Goal: Information Seeking & Learning: Learn about a topic

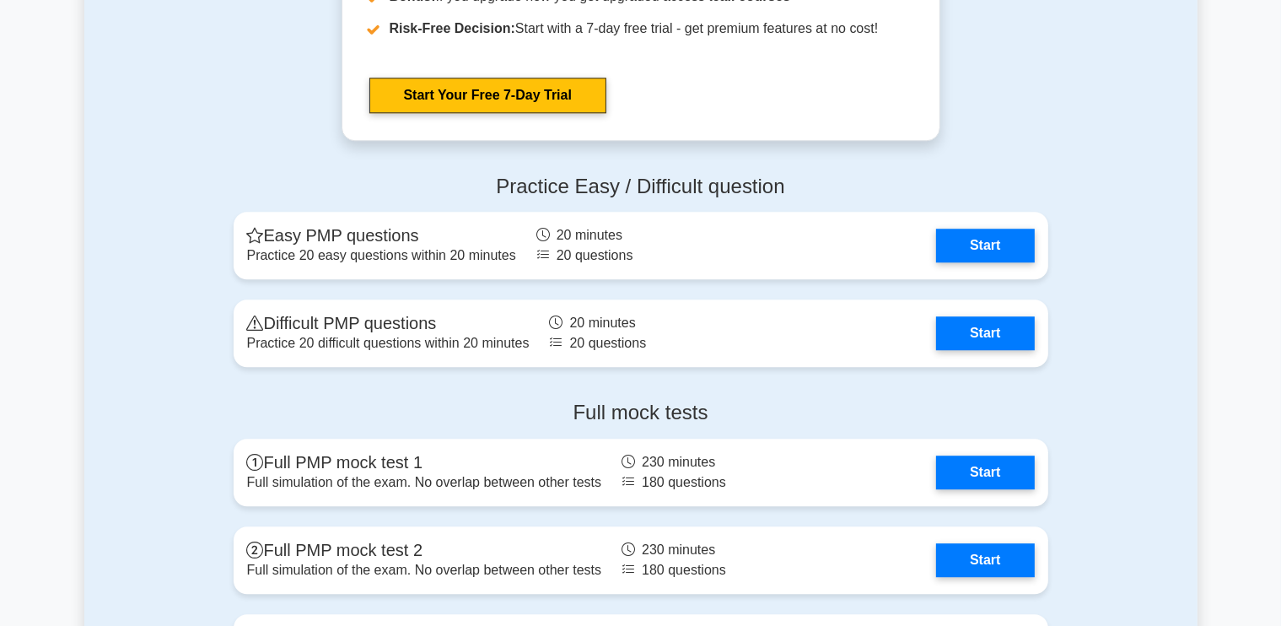
scroll to position [4535, 0]
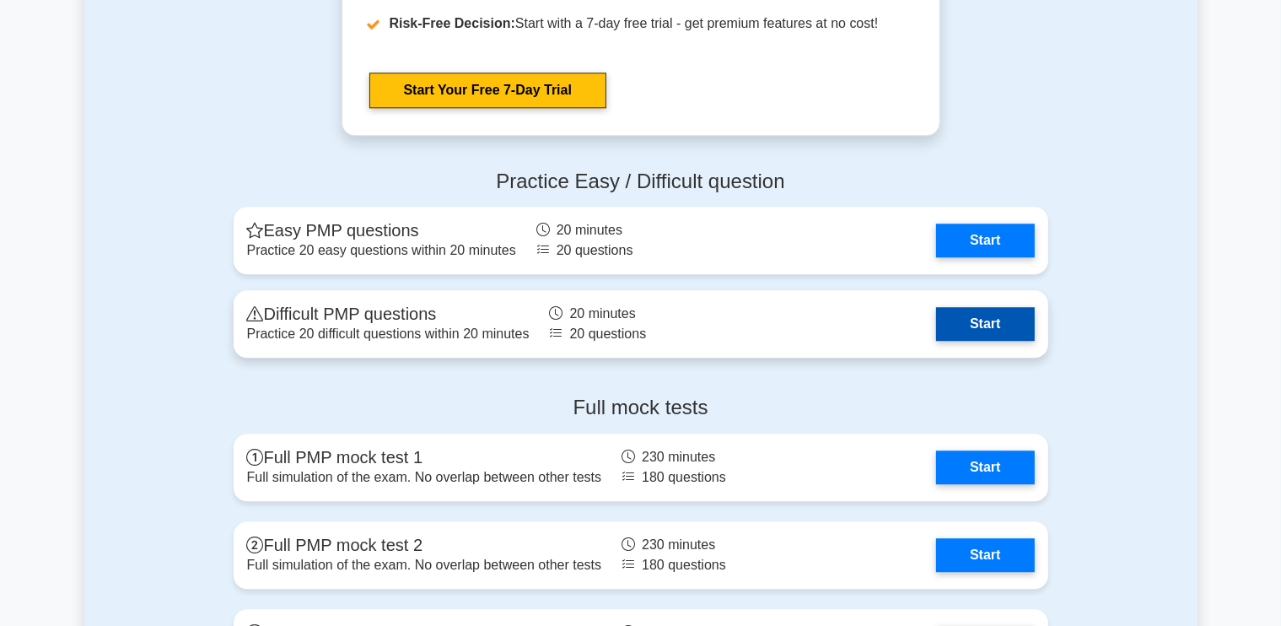
click at [987, 327] on link "Start" at bounding box center [985, 324] width 98 height 34
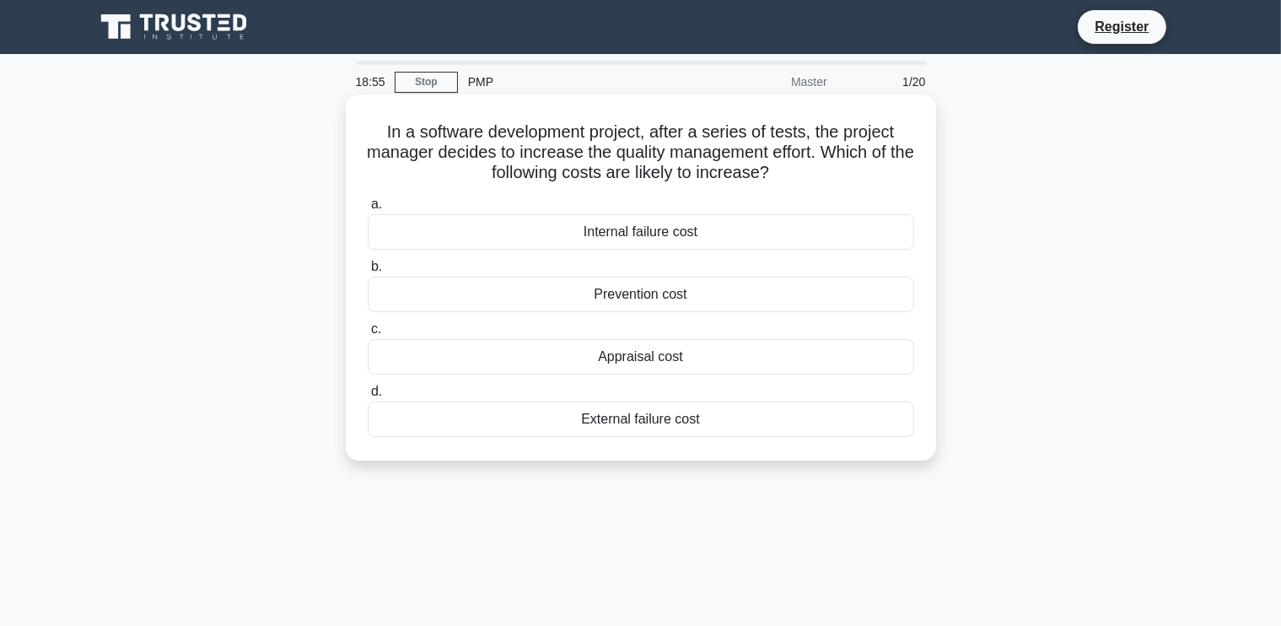
click at [714, 234] on div "Internal failure cost" at bounding box center [641, 231] width 547 height 35
click at [368, 210] on input "a. Internal failure cost" at bounding box center [368, 204] width 0 height 11
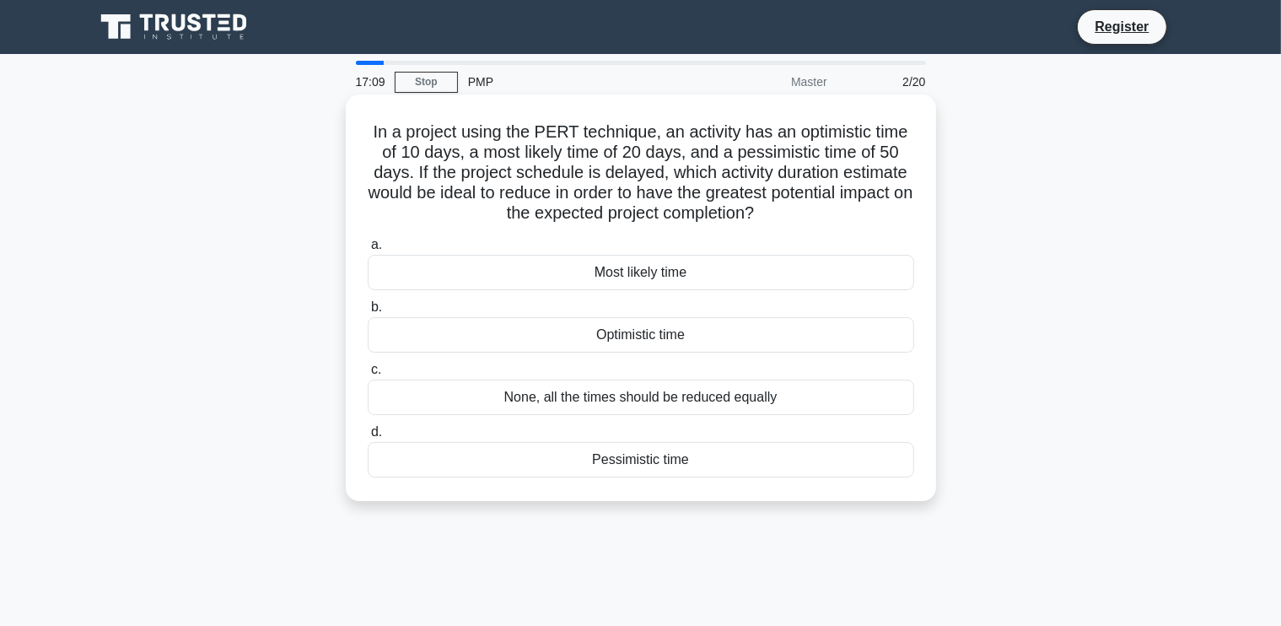
click at [766, 276] on div "Most likely time" at bounding box center [641, 272] width 547 height 35
click at [368, 251] on input "a. Most likely time" at bounding box center [368, 245] width 0 height 11
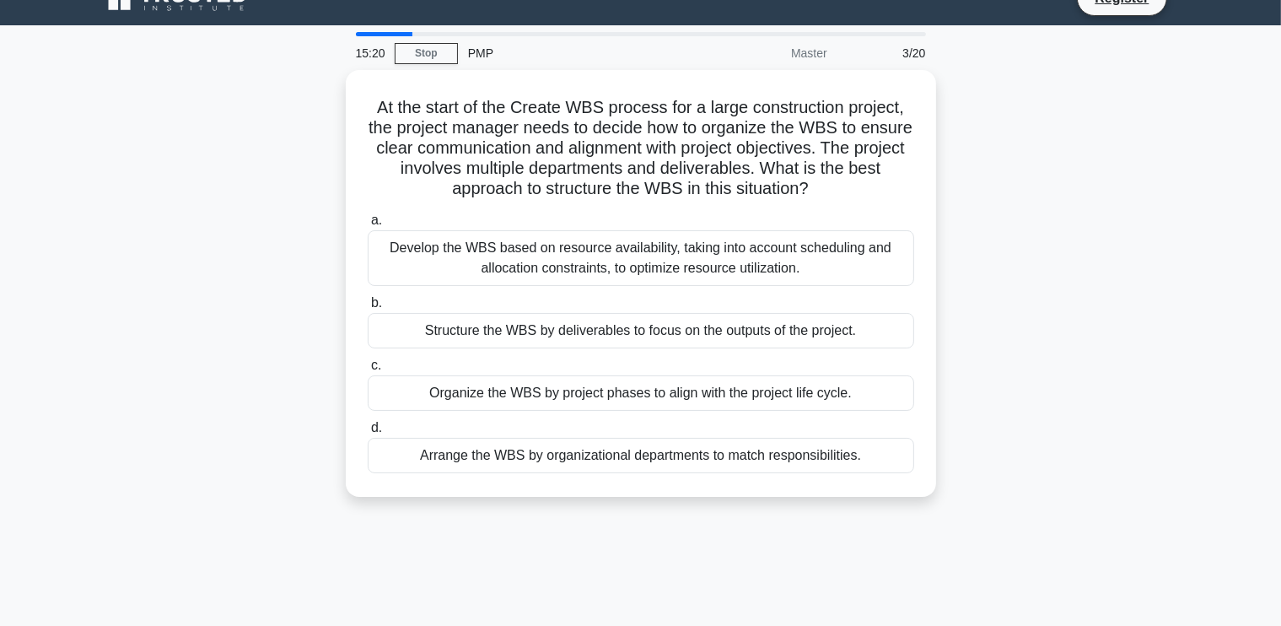
scroll to position [30, 0]
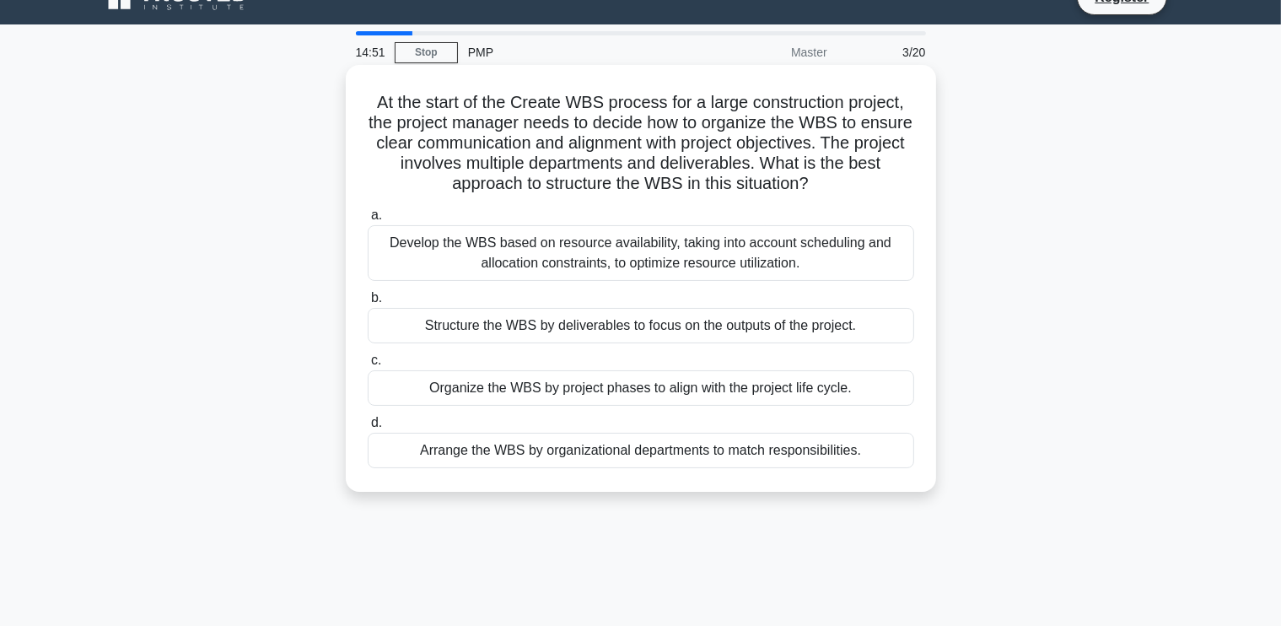
click at [773, 448] on div "Arrange the WBS by organizational departments to match responsibilities." at bounding box center [641, 450] width 547 height 35
click at [368, 429] on input "d. Arrange the WBS by organizational departments to match responsibilities." at bounding box center [368, 423] width 0 height 11
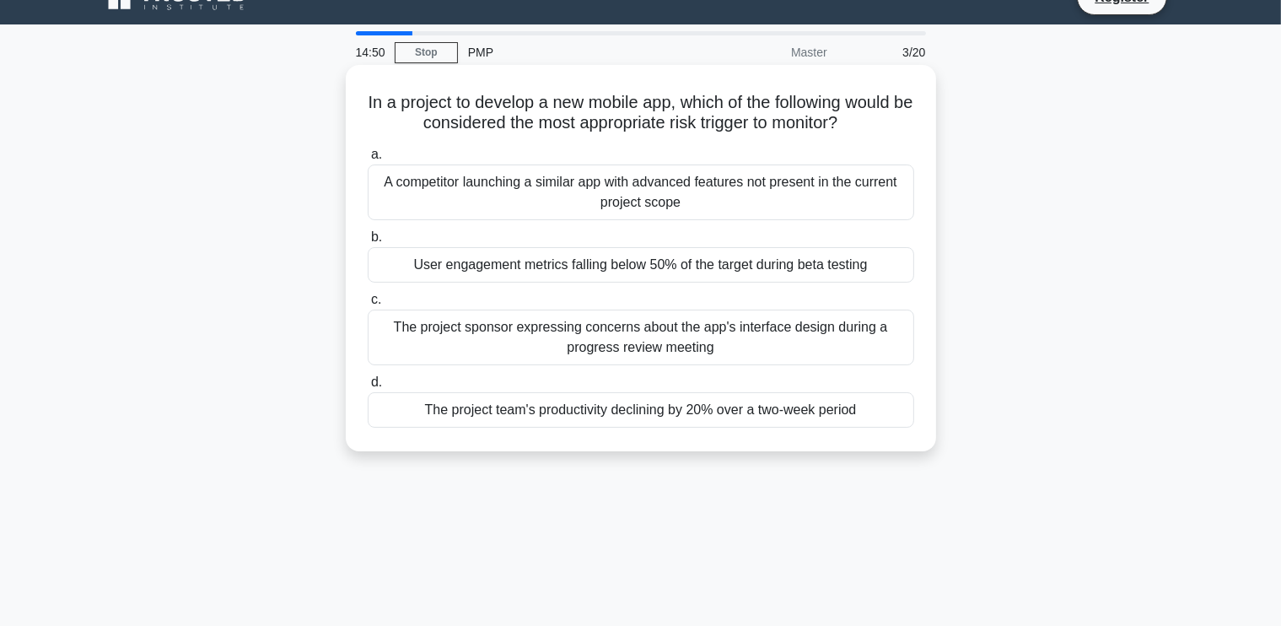
scroll to position [0, 0]
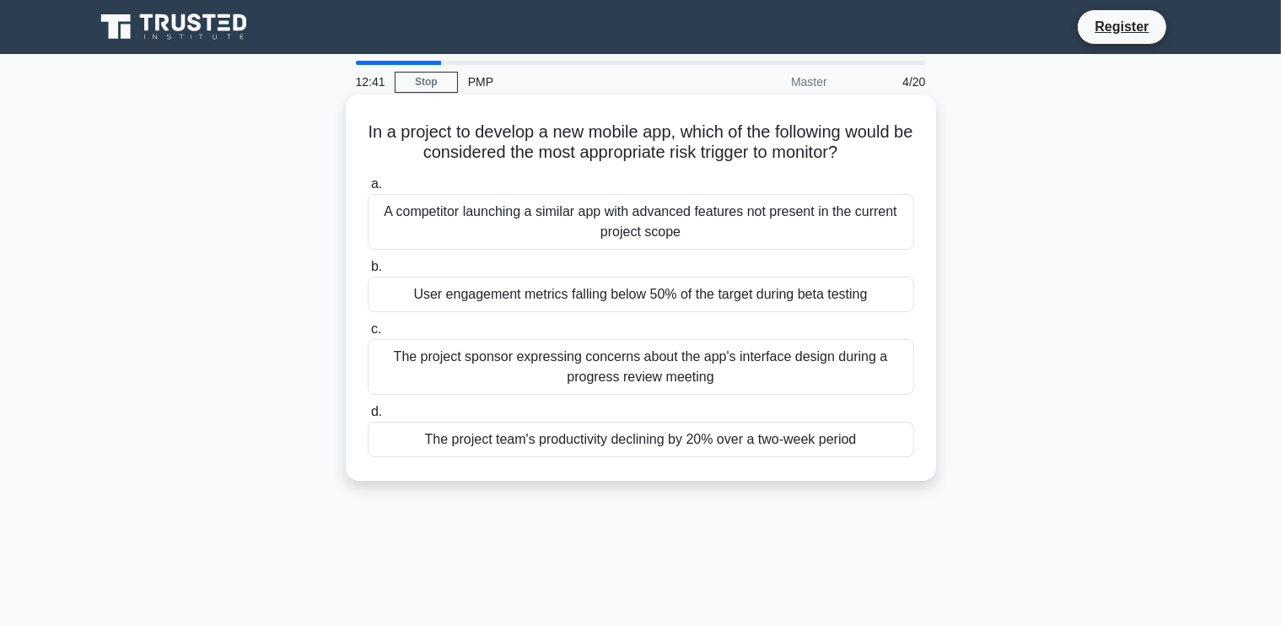
click at [623, 298] on div "User engagement metrics falling below 50% of the target during beta testing" at bounding box center [641, 294] width 547 height 35
click at [368, 272] on input "b. User engagement metrics falling below 50% of the target during beta testing" at bounding box center [368, 267] width 0 height 11
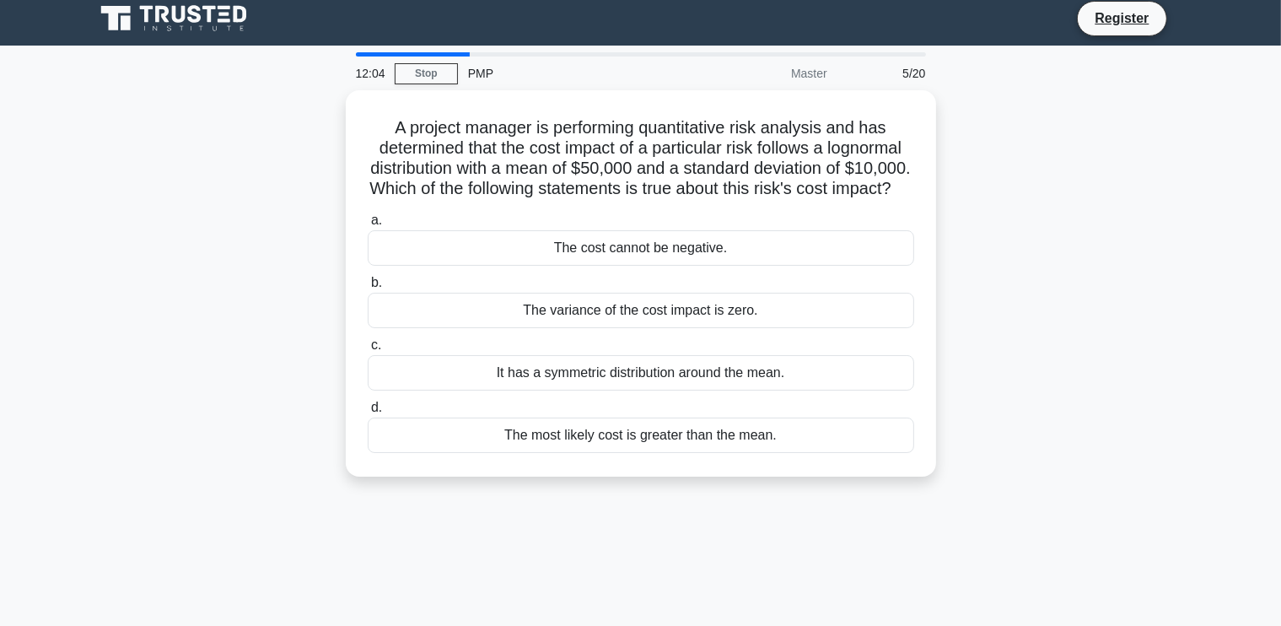
scroll to position [7, 0]
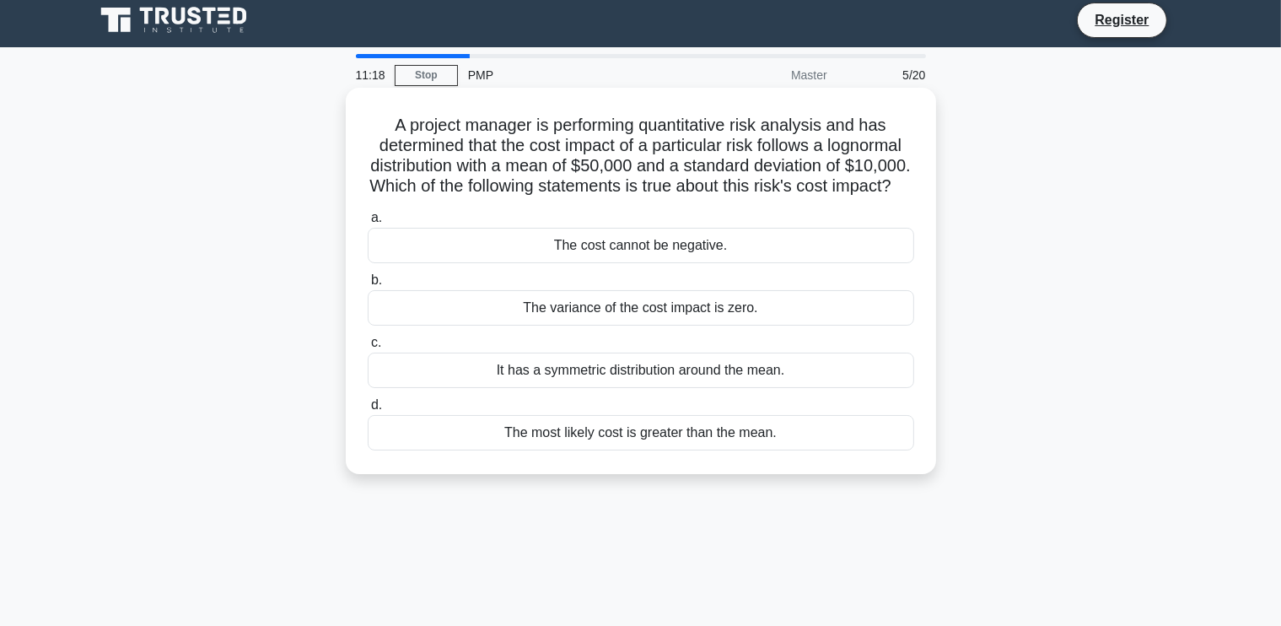
click at [734, 263] on div "The cost cannot be negative." at bounding box center [641, 245] width 547 height 35
click at [368, 224] on input "a. The cost cannot be negative." at bounding box center [368, 218] width 0 height 11
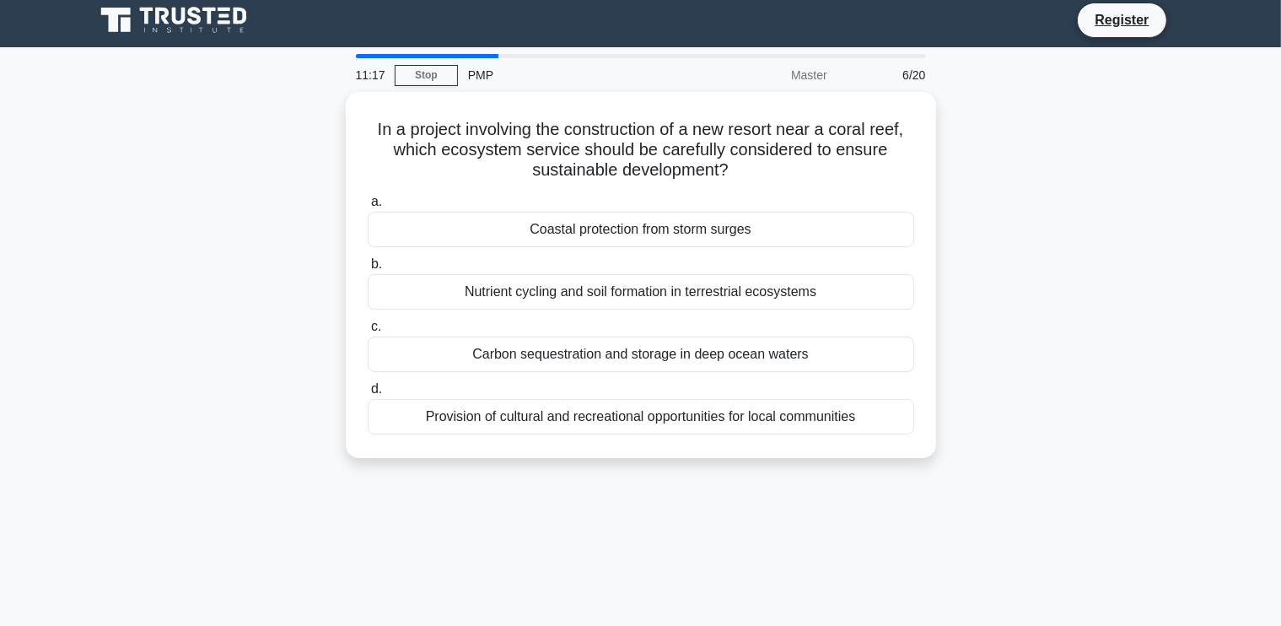
scroll to position [0, 0]
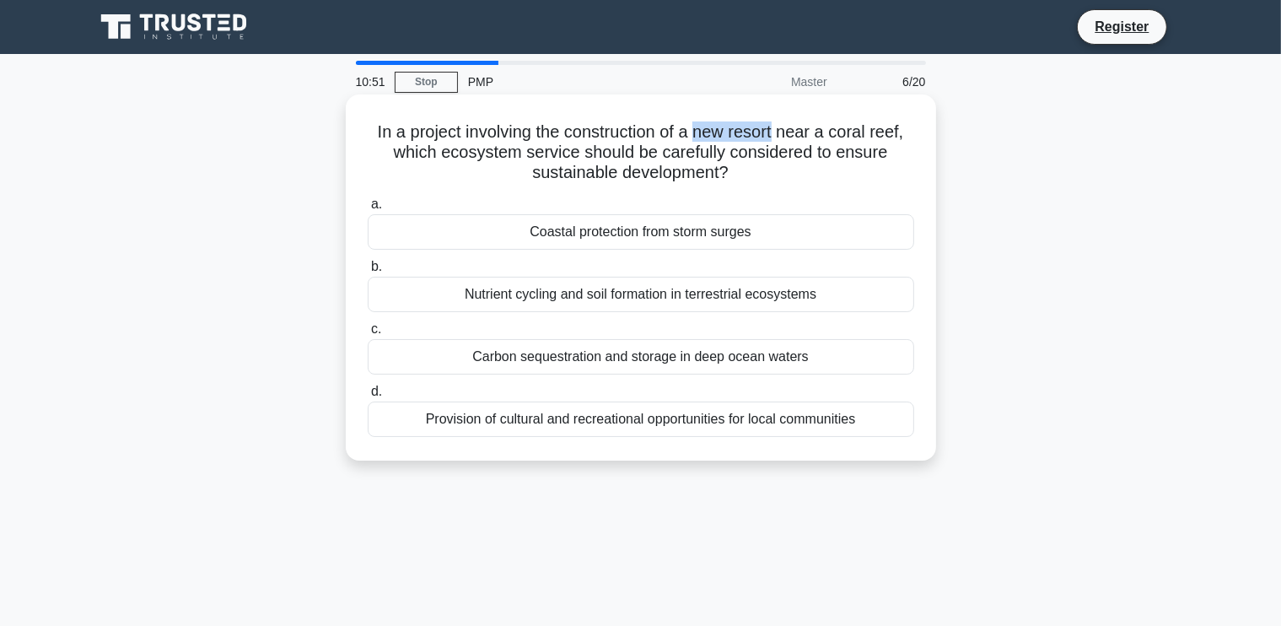
drag, startPoint x: 779, startPoint y: 130, endPoint x: 702, endPoint y: 138, distance: 78.0
click at [702, 138] on h5 "In a project involving the construction of a new resort near a coral reef, whic…" at bounding box center [641, 152] width 550 height 62
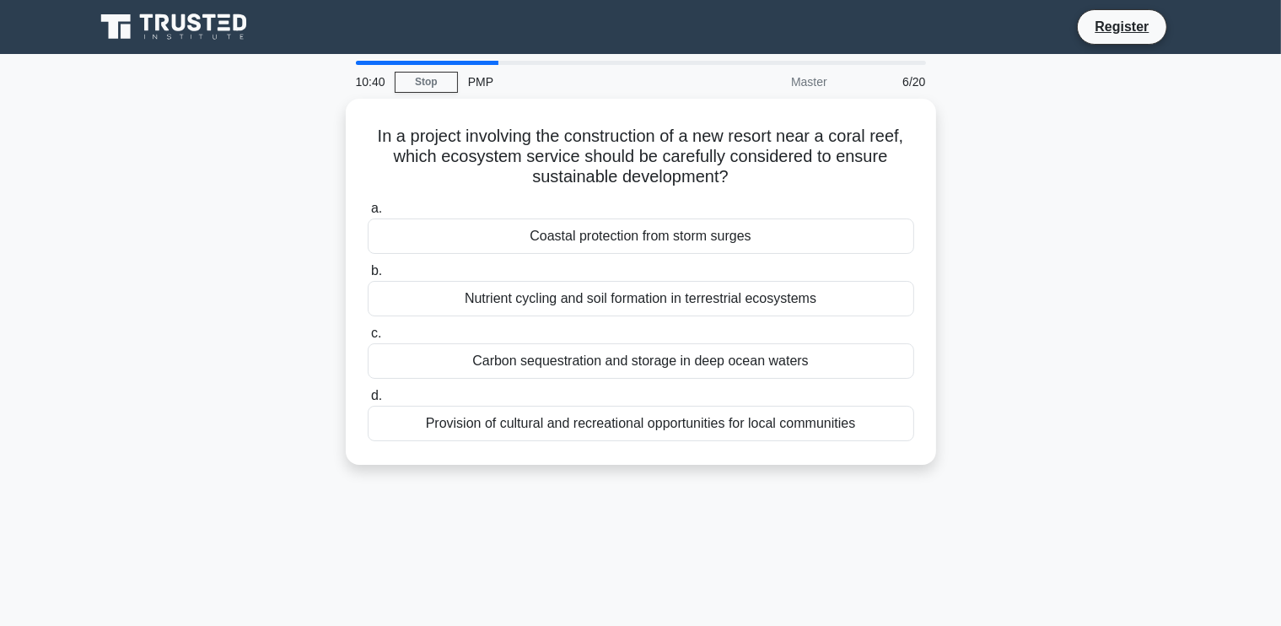
click at [1111, 261] on div "In a project involving the construction of a new resort near a coral reef, whic…" at bounding box center [641, 292] width 1114 height 386
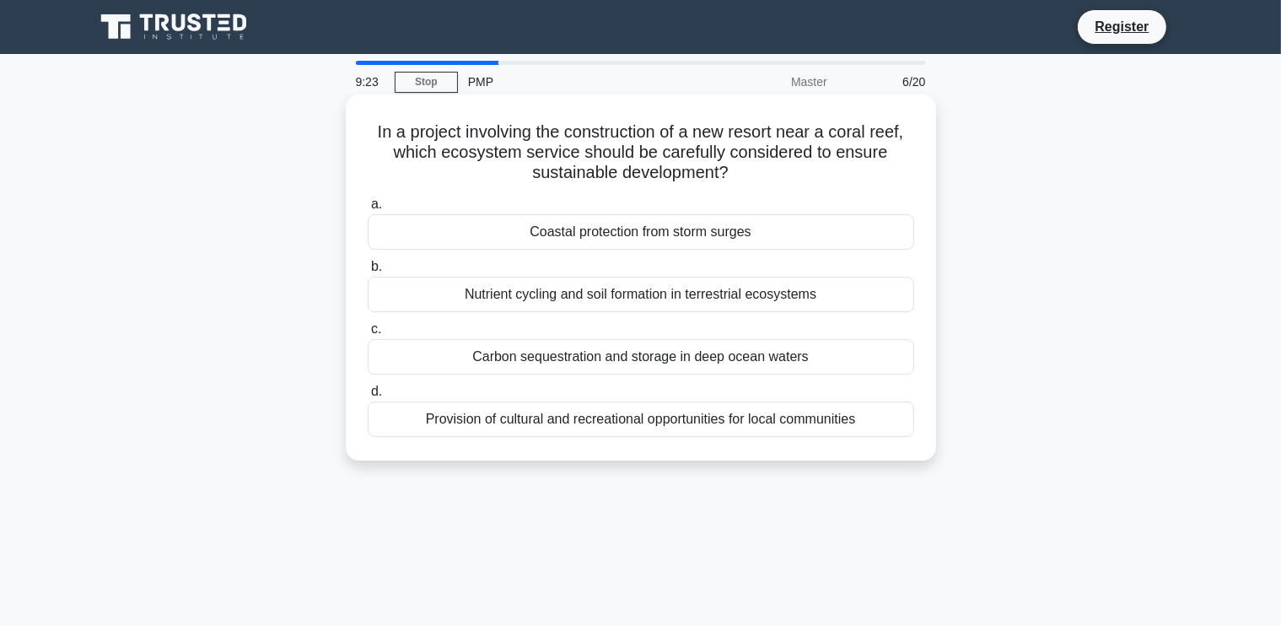
click at [688, 360] on div "Carbon sequestration and storage in deep ocean waters" at bounding box center [641, 356] width 547 height 35
click at [368, 335] on input "c. Carbon sequestration and storage in deep ocean waters" at bounding box center [368, 329] width 0 height 11
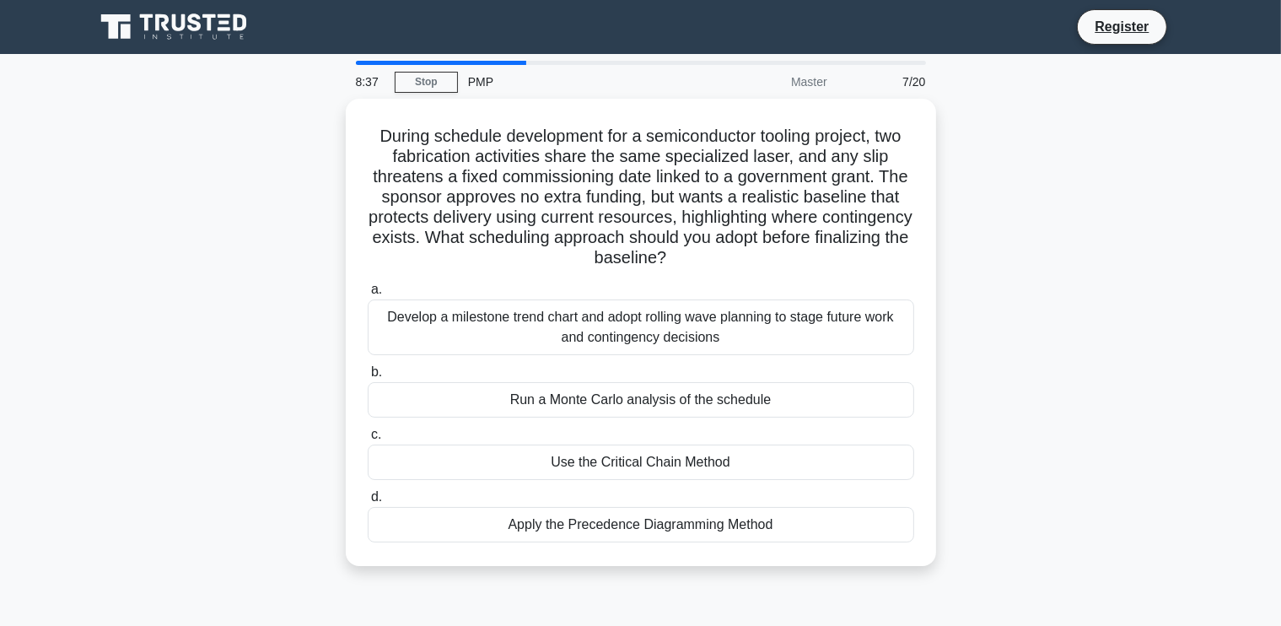
click at [1035, 354] on div "During schedule development for a semiconductor tooling project, two fabricatio…" at bounding box center [641, 343] width 1114 height 488
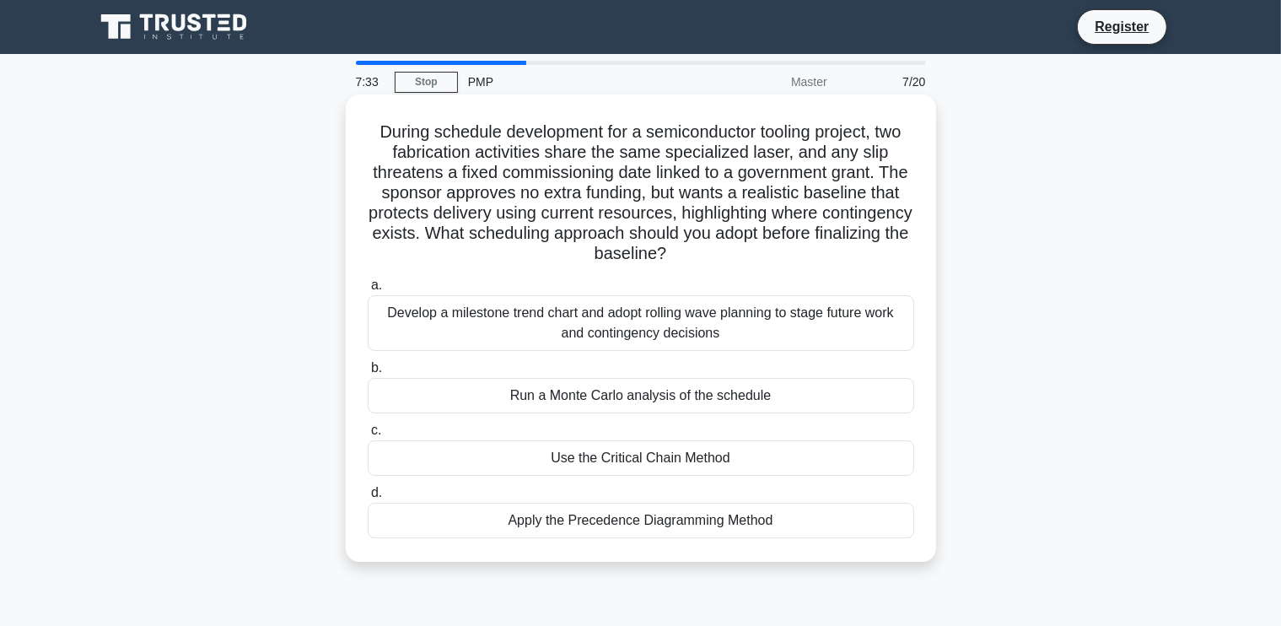
click at [689, 465] on div "Use the Critical Chain Method" at bounding box center [641, 457] width 547 height 35
click at [368, 436] on input "c. Use the Critical Chain Method" at bounding box center [368, 430] width 0 height 11
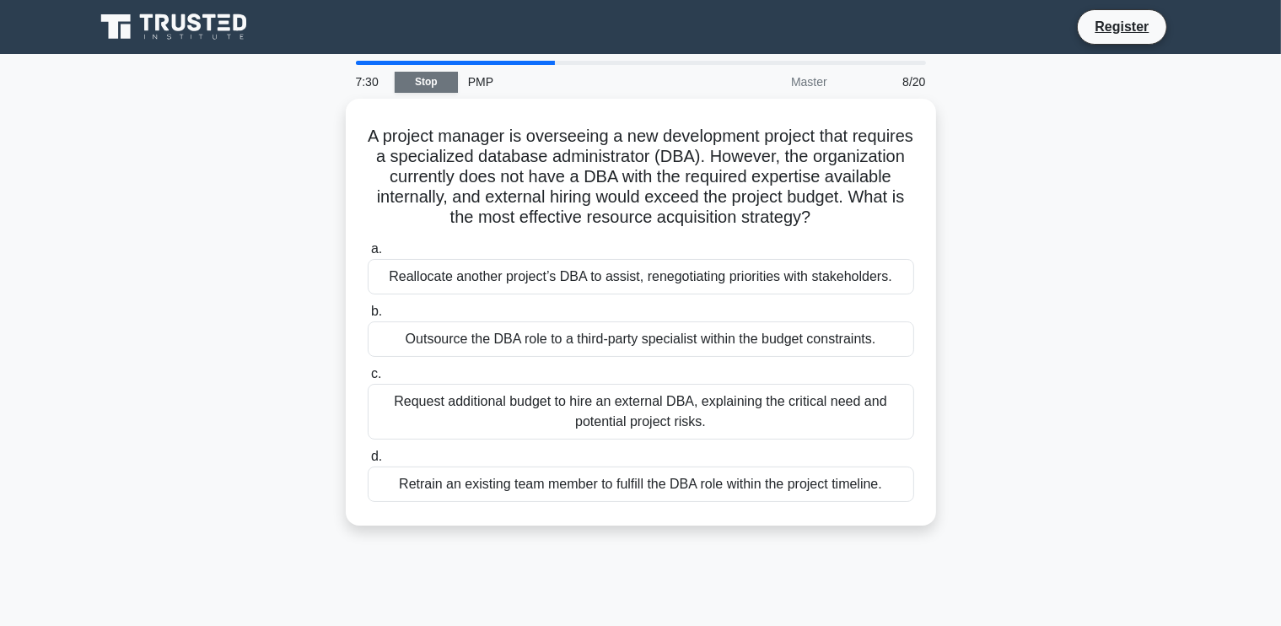
click at [424, 79] on link "Stop" at bounding box center [426, 82] width 63 height 21
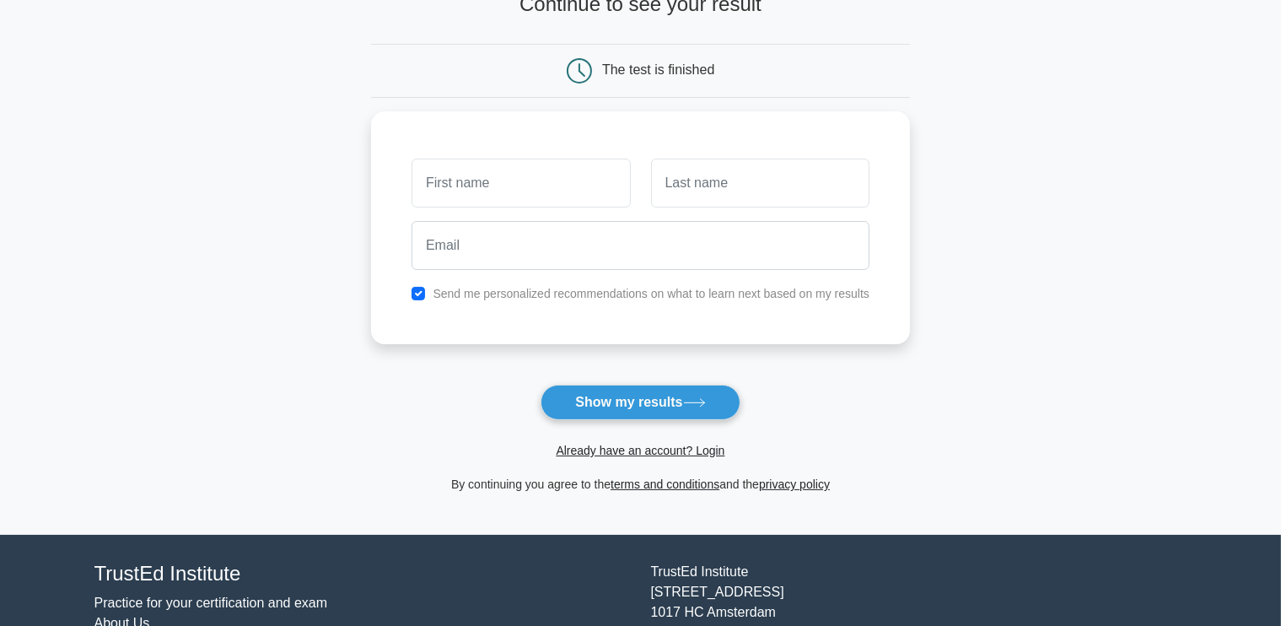
scroll to position [130, 0]
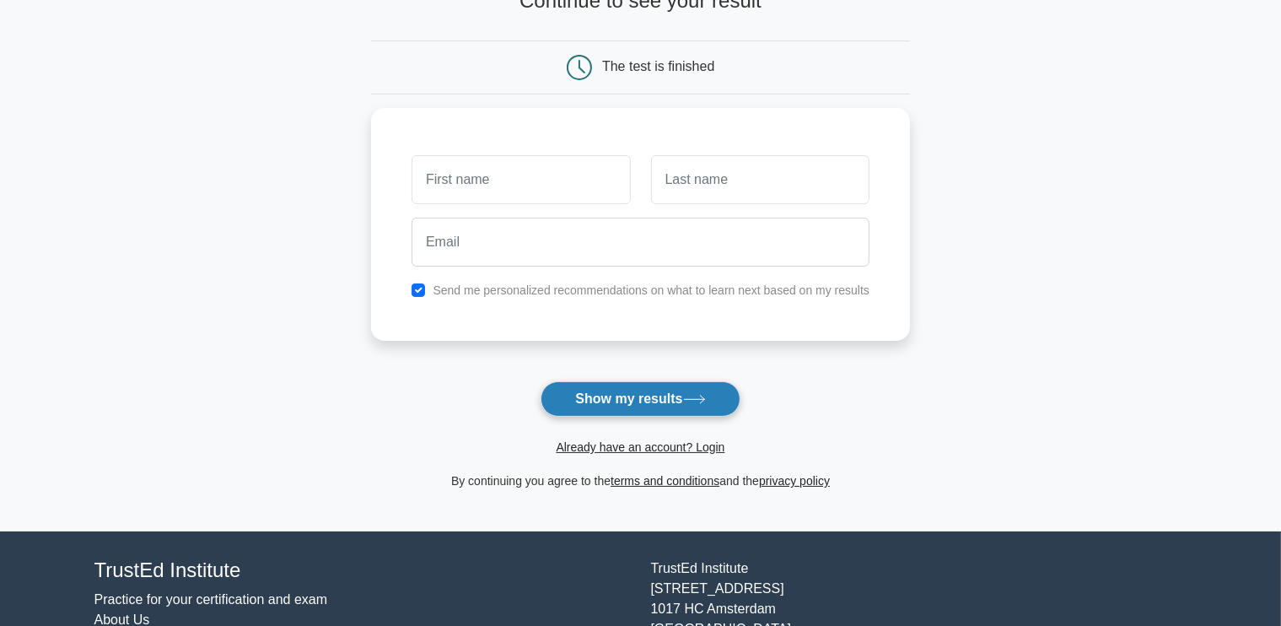
click at [673, 394] on button "Show my results" at bounding box center [640, 398] width 199 height 35
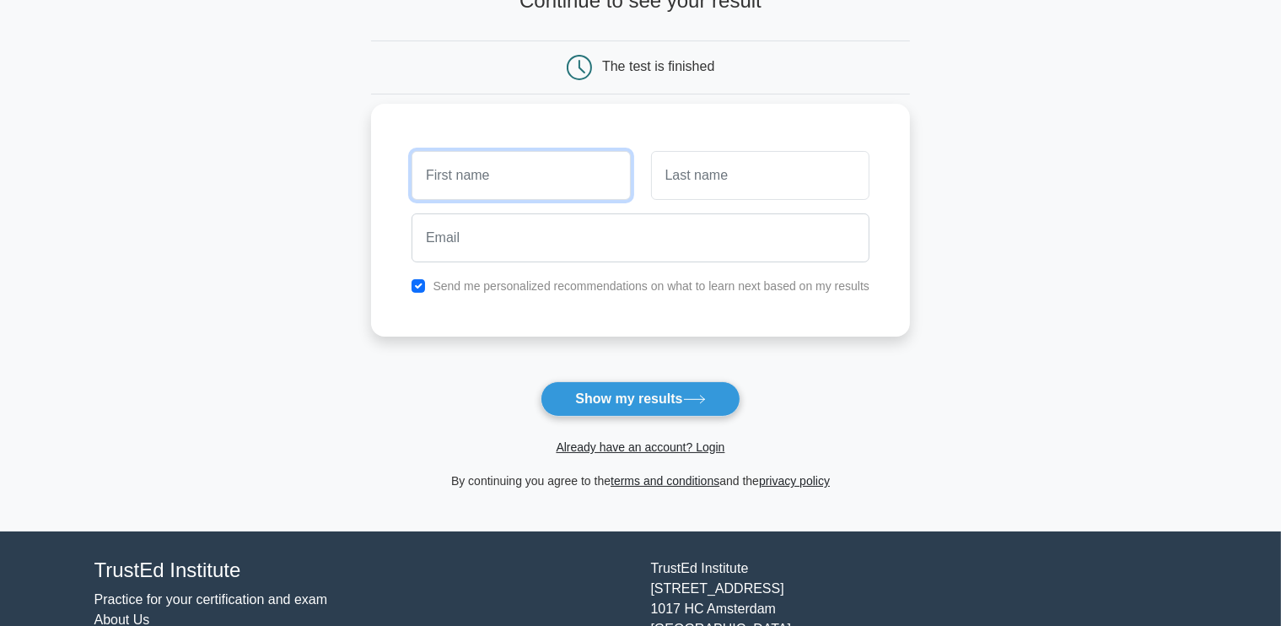
click at [467, 178] on input "text" at bounding box center [521, 175] width 218 height 49
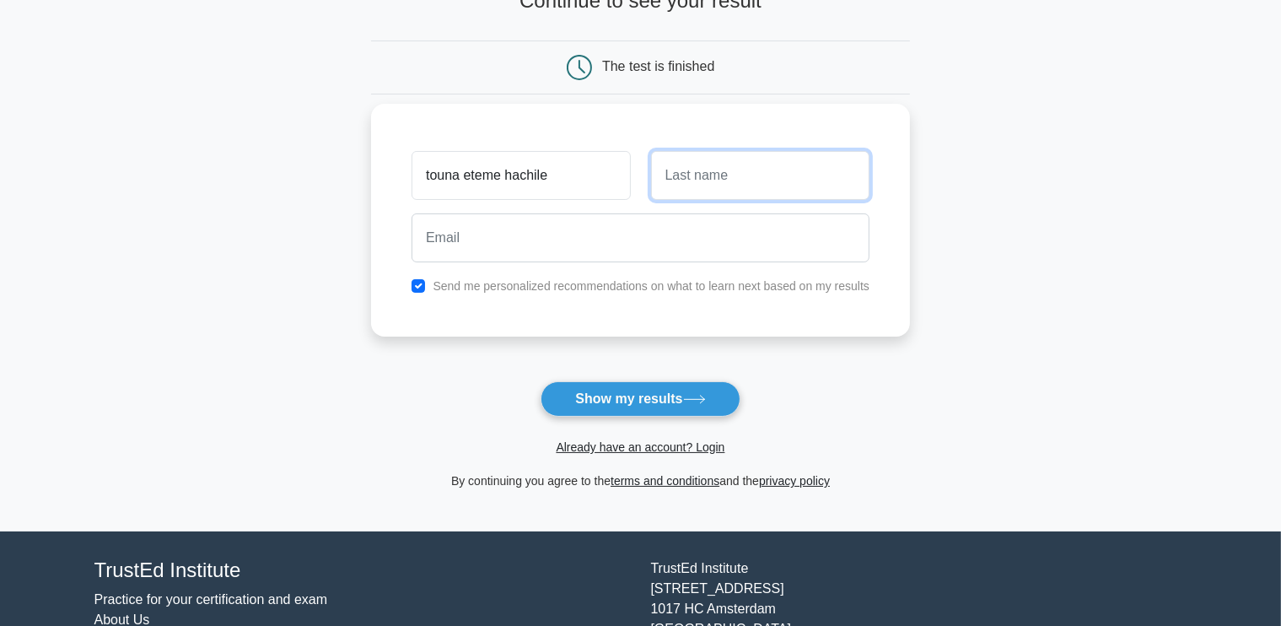
click at [715, 176] on input "text" at bounding box center [760, 175] width 218 height 49
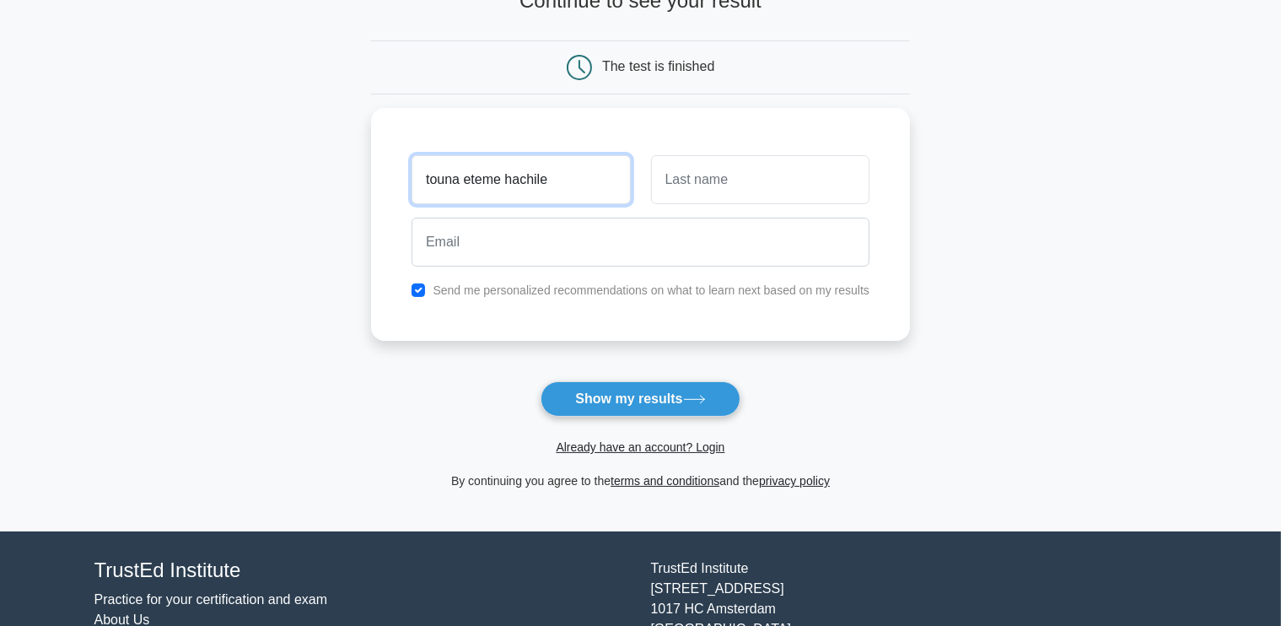
drag, startPoint x: 508, startPoint y: 173, endPoint x: 275, endPoint y: 206, distance: 235.1
click at [275, 206] on main "Wait, there is more! Continue to see your result The test is finished and the" at bounding box center [640, 227] width 1281 height 607
type input "hachile"
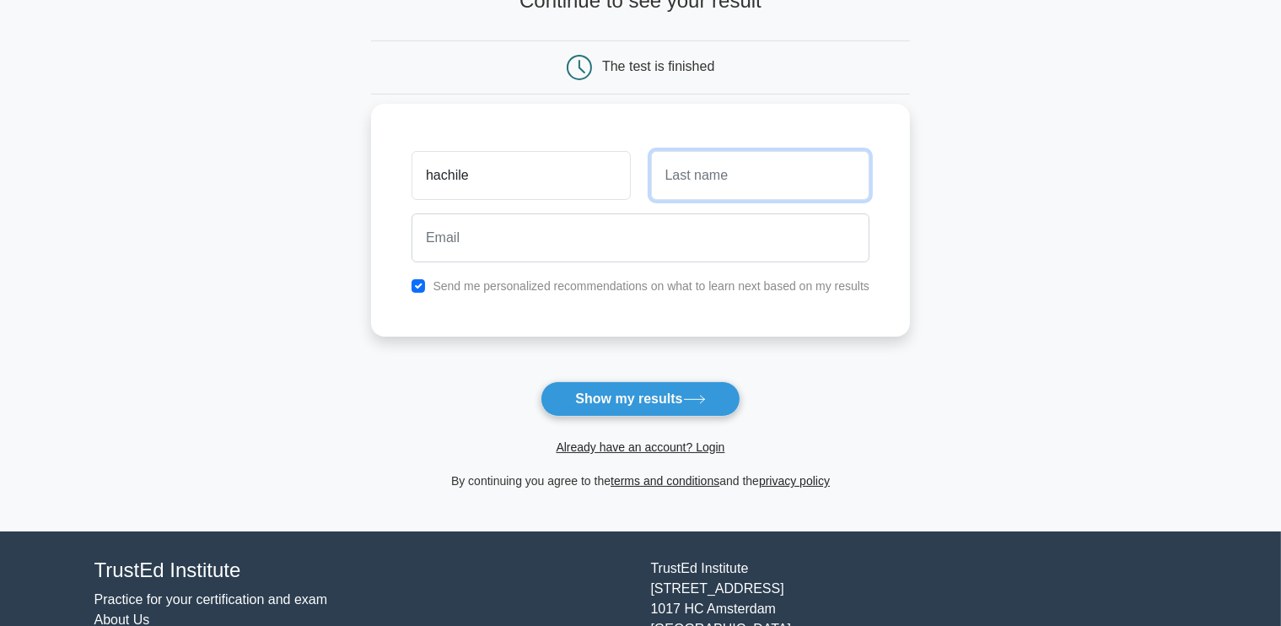
click at [710, 181] on input "text" at bounding box center [760, 175] width 218 height 49
type input "touna eteme"
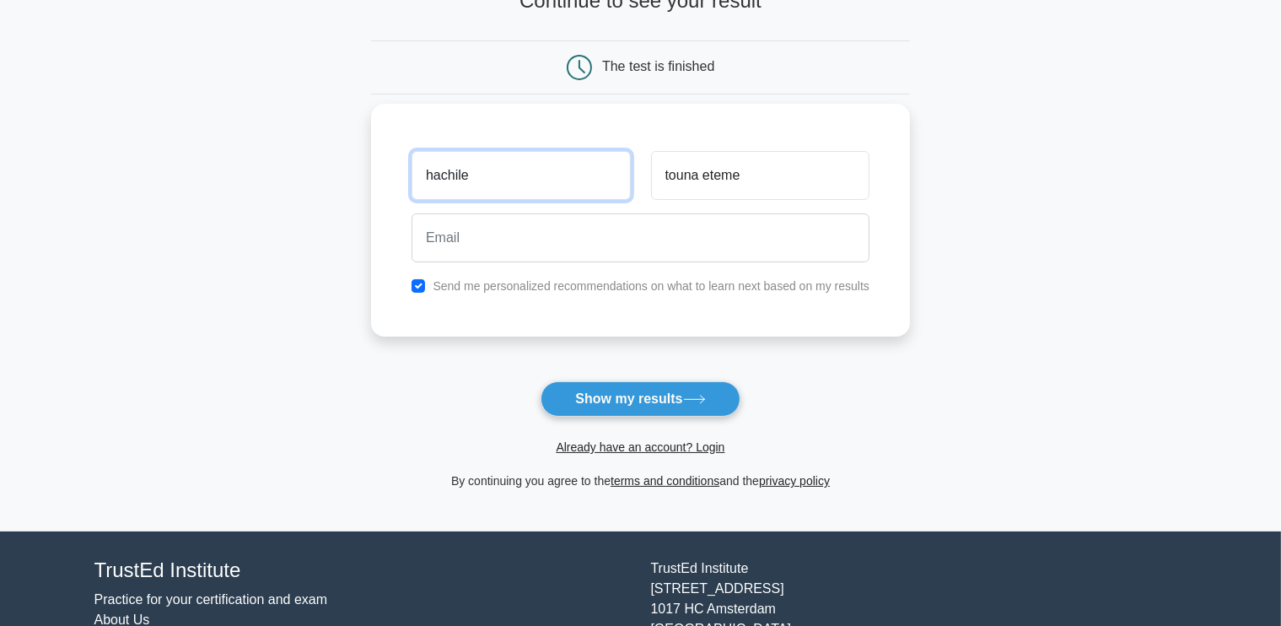
click at [568, 178] on input "hachile" at bounding box center [521, 175] width 218 height 49
type input "hachile flobert"
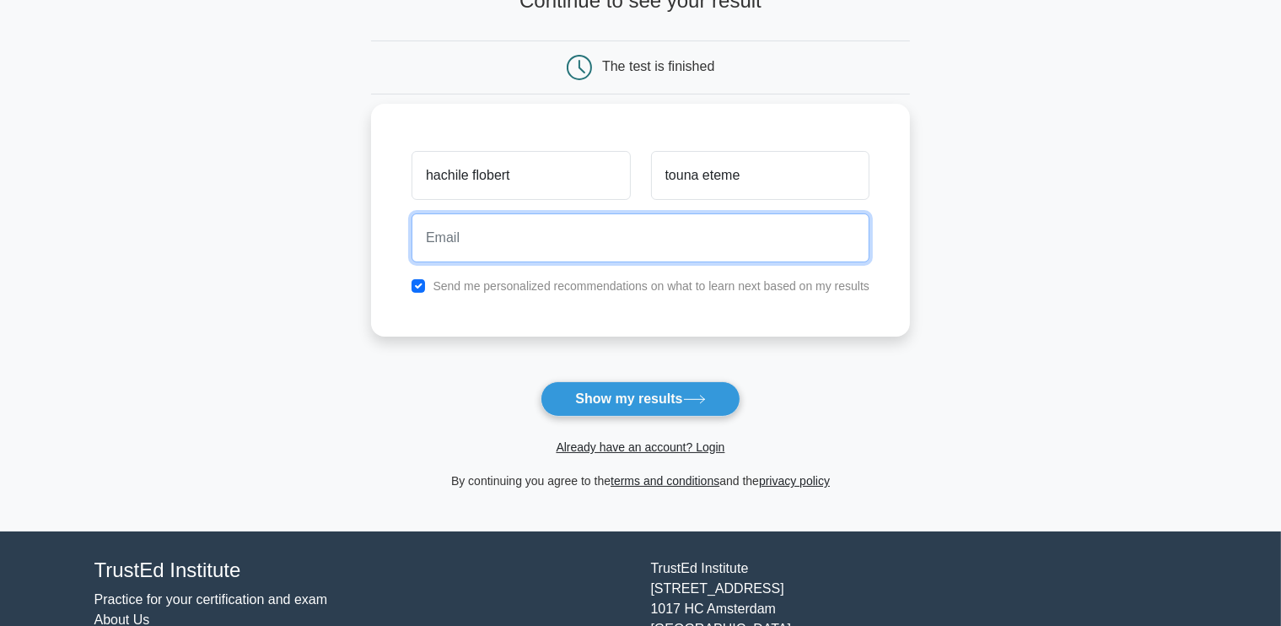
click at [543, 241] on input "email" at bounding box center [641, 237] width 458 height 49
type input "tounaeteme@gmail.com"
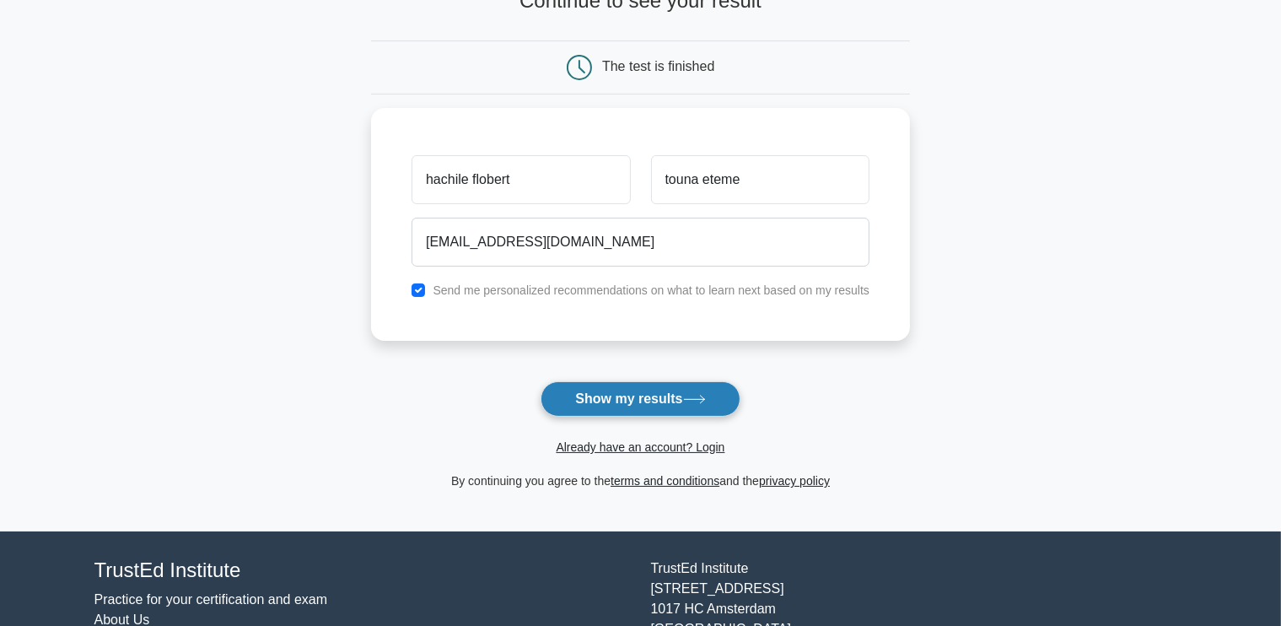
click at [631, 397] on button "Show my results" at bounding box center [640, 398] width 199 height 35
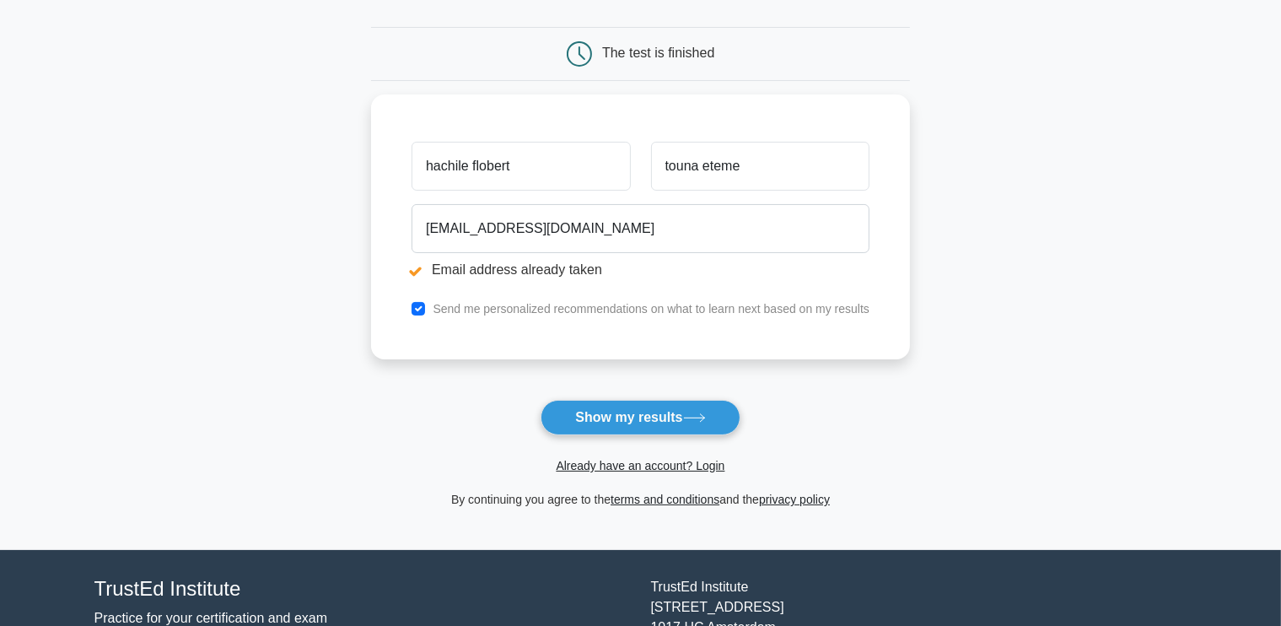
scroll to position [209, 0]
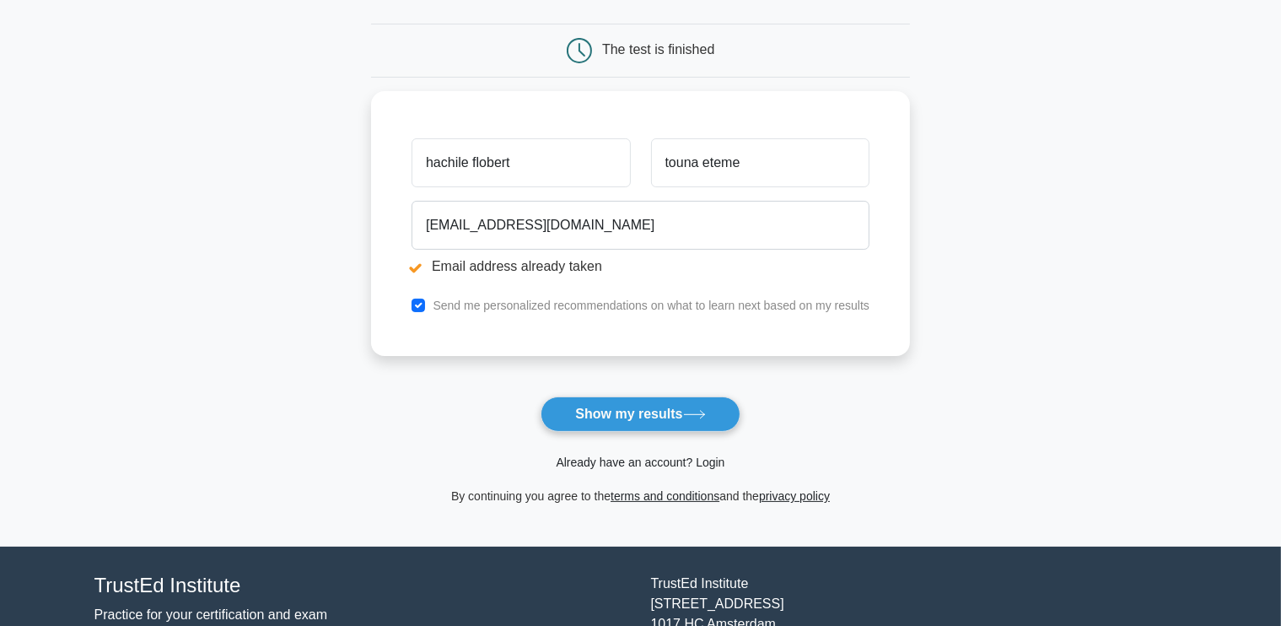
click at [641, 456] on link "Already have an account? Login" at bounding box center [640, 462] width 169 height 13
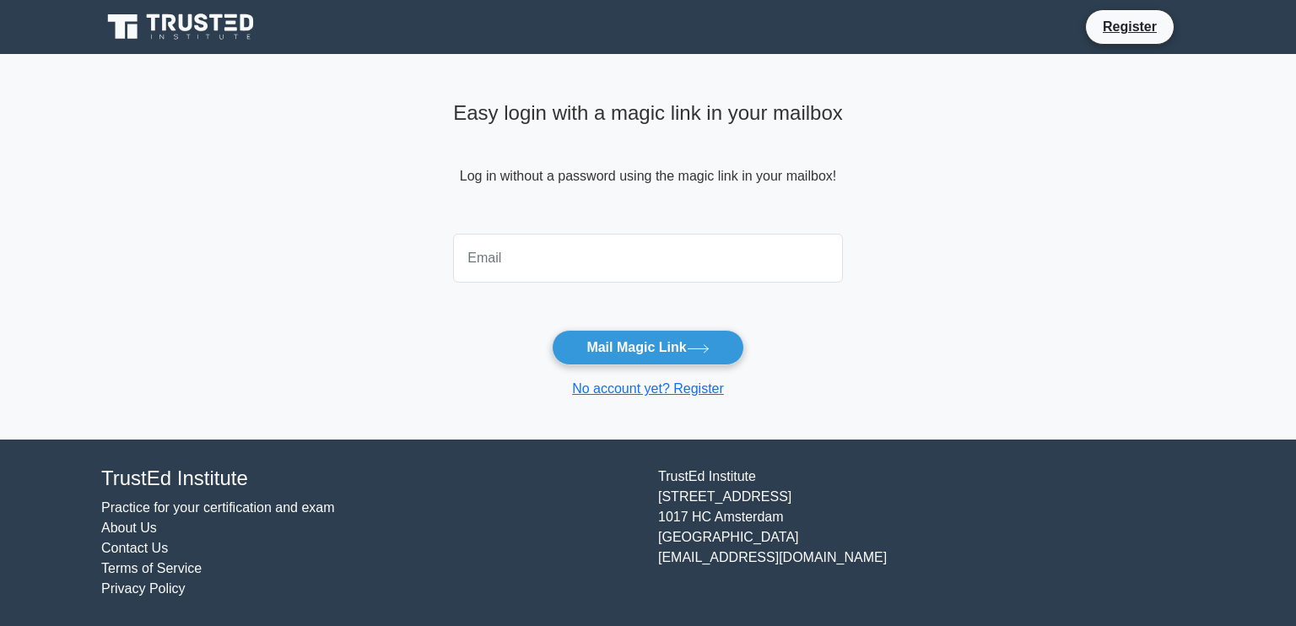
click at [565, 243] on input "email" at bounding box center [648, 258] width 390 height 49
type input "[EMAIL_ADDRESS][DOMAIN_NAME]"
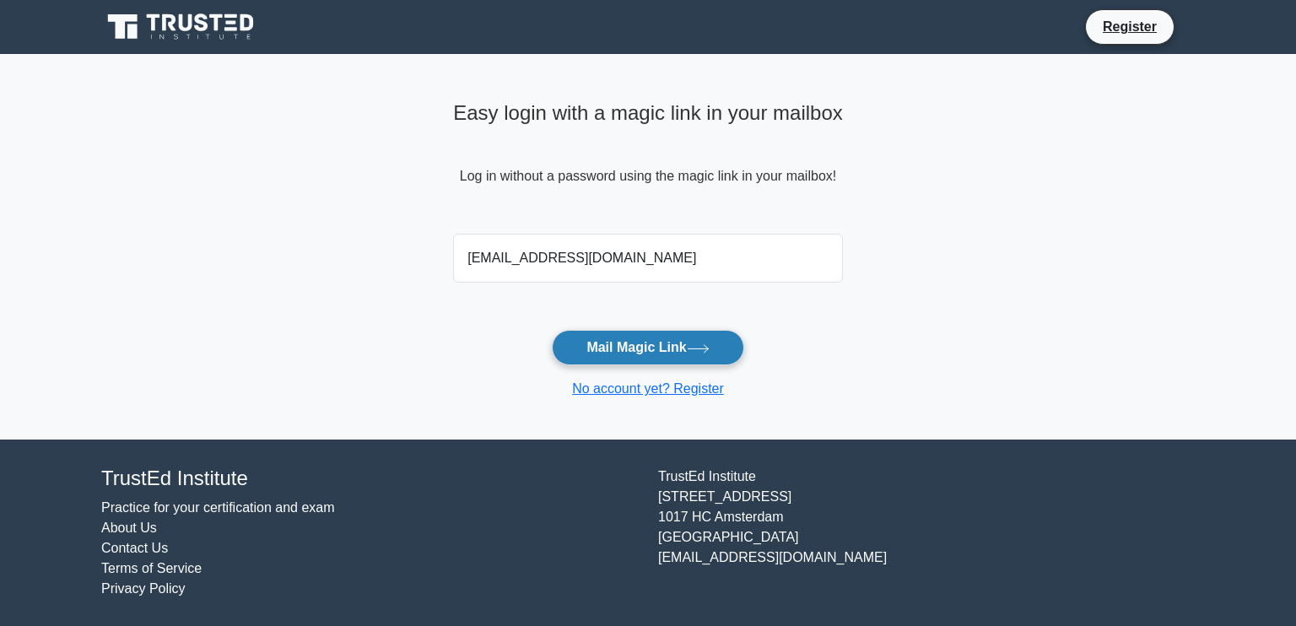
click at [648, 342] on button "Mail Magic Link" at bounding box center [647, 347] width 191 height 35
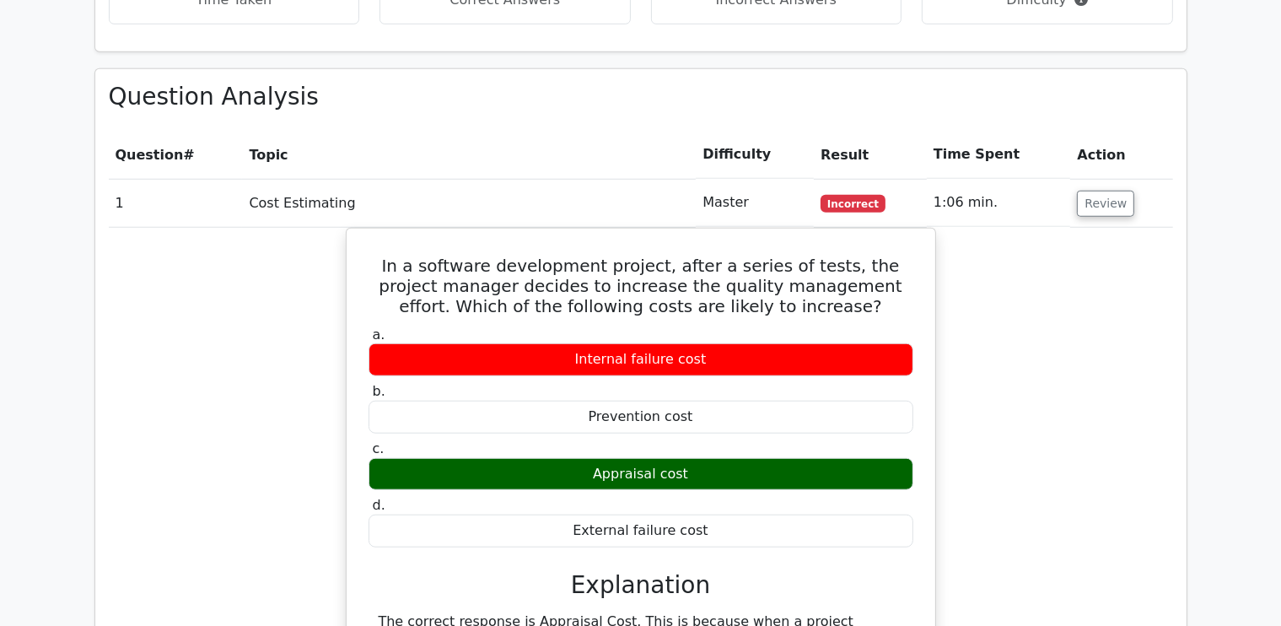
scroll to position [1322, 0]
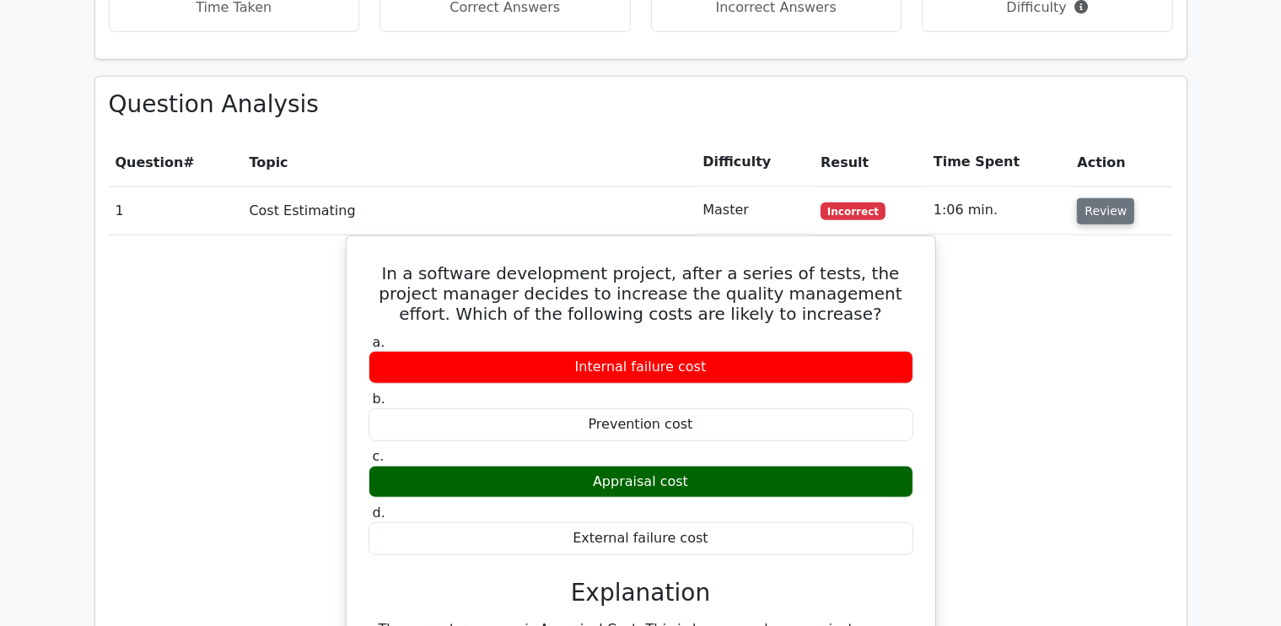
click at [1107, 198] on button "Review" at bounding box center [1105, 211] width 57 height 26
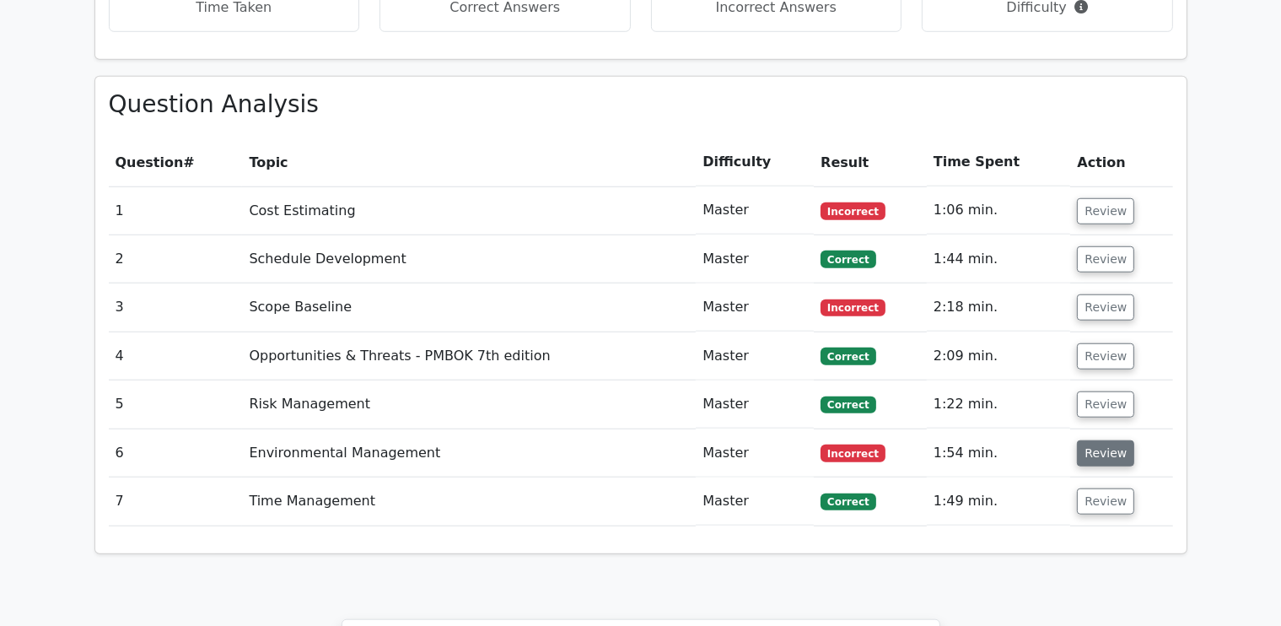
click at [1112, 440] on button "Review" at bounding box center [1105, 453] width 57 height 26
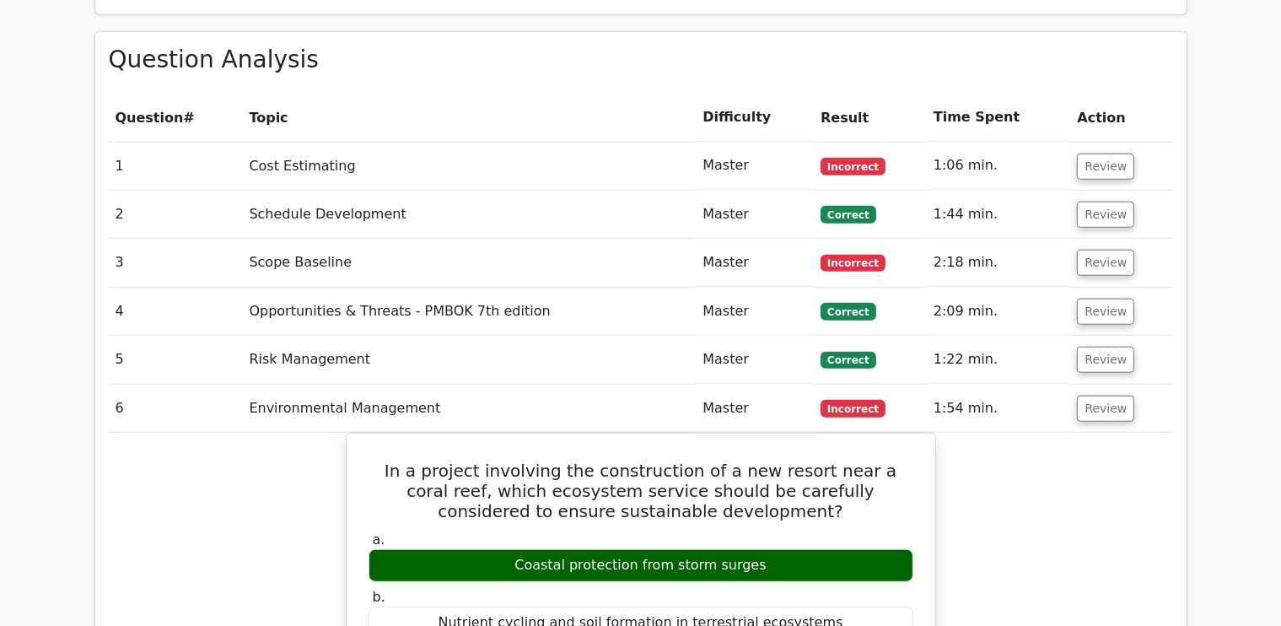
scroll to position [1366, 0]
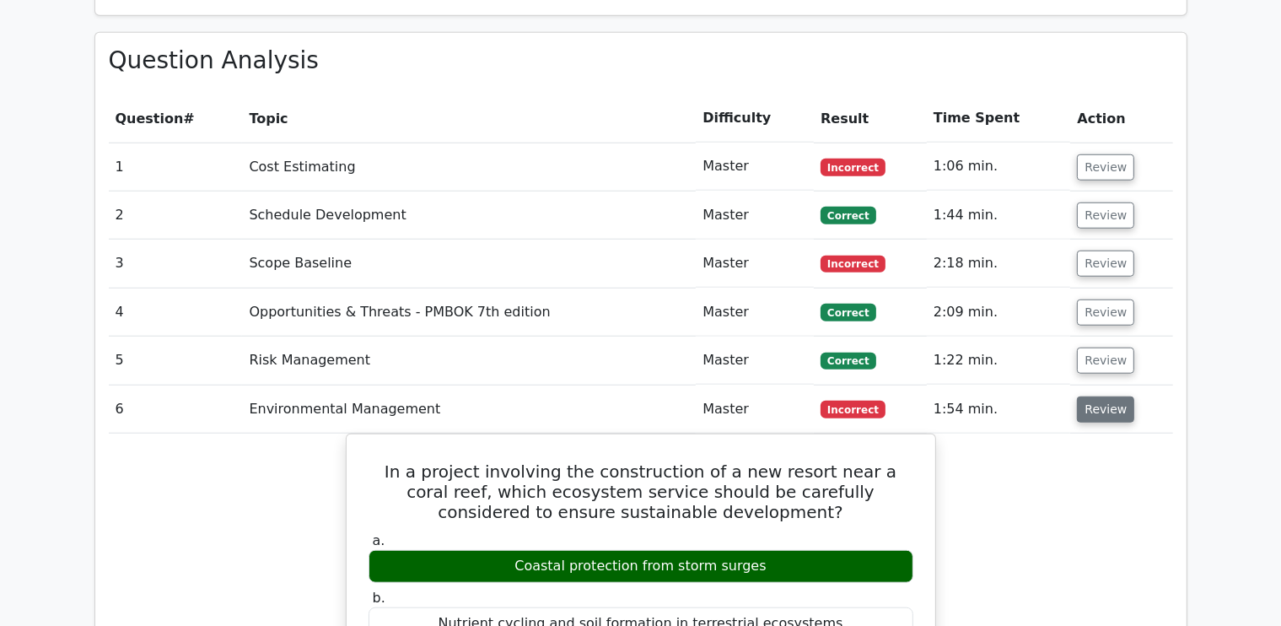
click at [1108, 396] on button "Review" at bounding box center [1105, 409] width 57 height 26
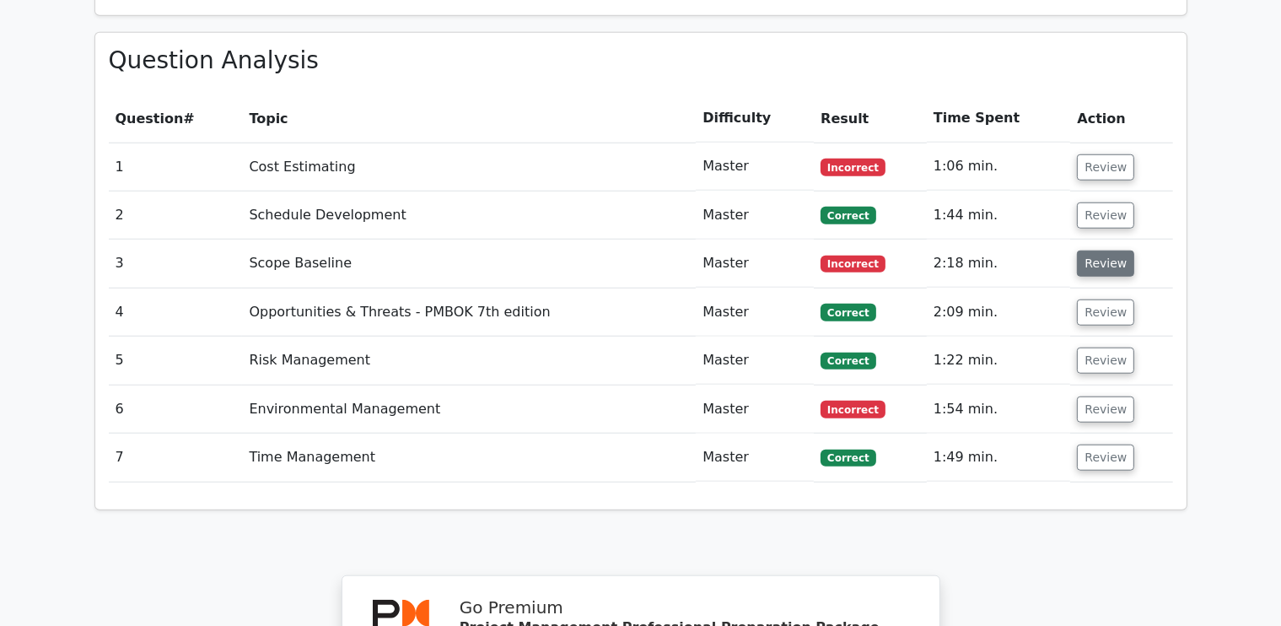
click at [1106, 251] on button "Review" at bounding box center [1105, 264] width 57 height 26
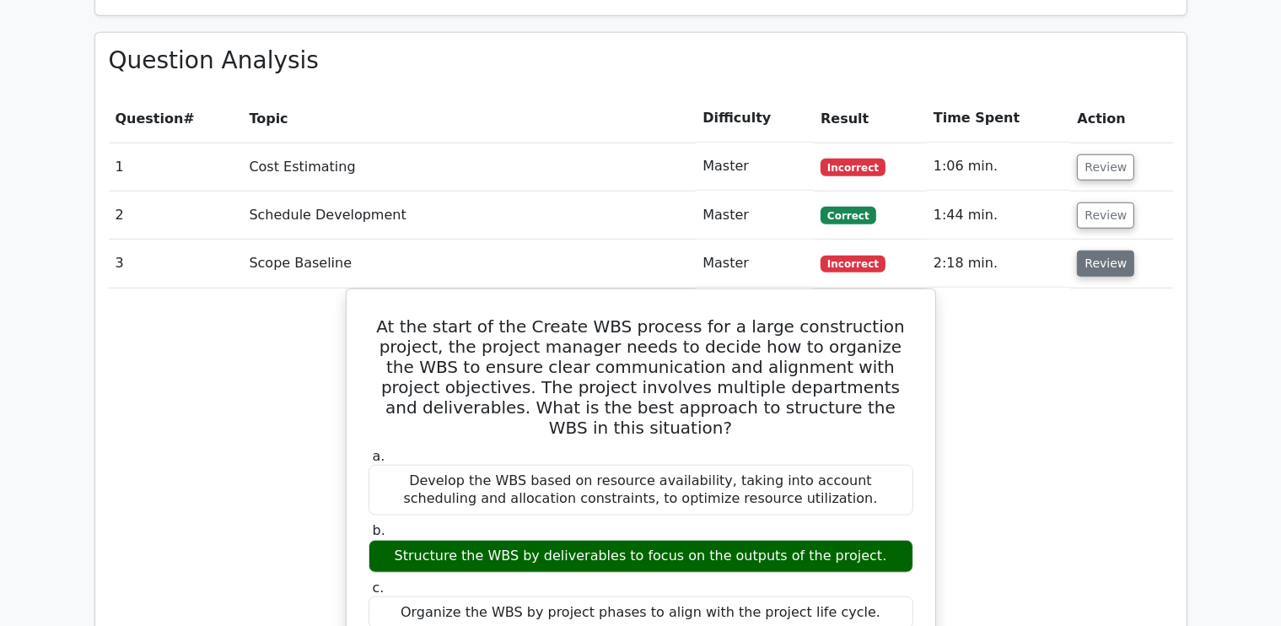
click at [1106, 251] on button "Review" at bounding box center [1105, 264] width 57 height 26
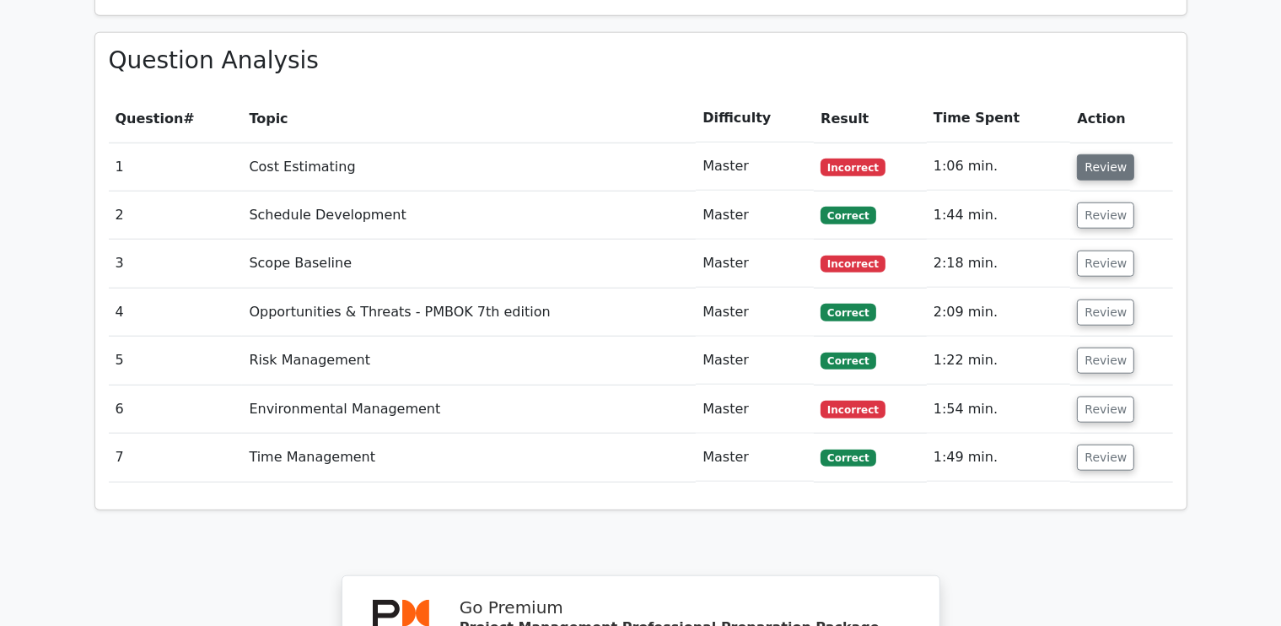
click at [1097, 154] on button "Review" at bounding box center [1105, 167] width 57 height 26
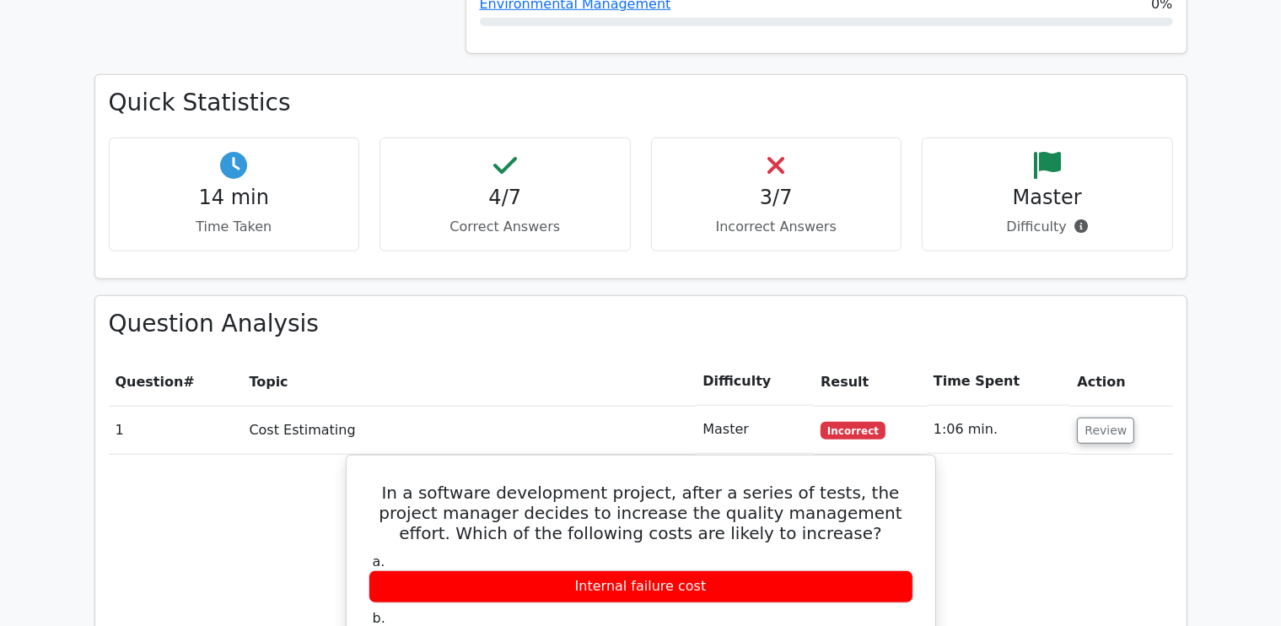
scroll to position [1100, 0]
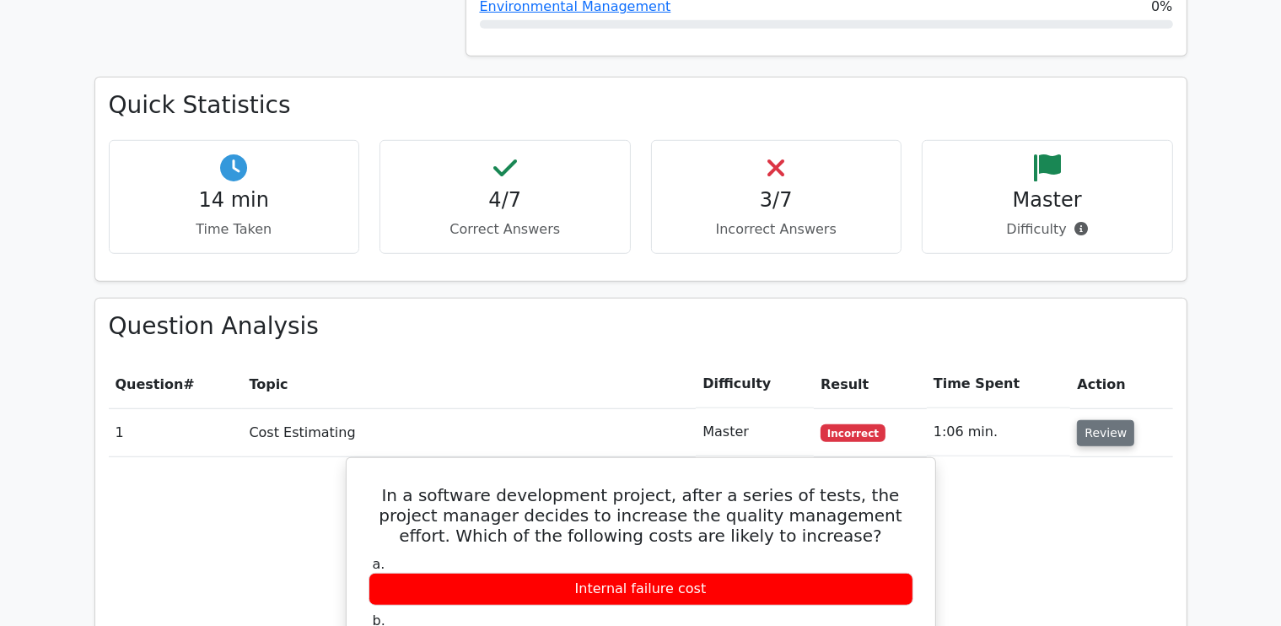
click at [1100, 420] on button "Review" at bounding box center [1105, 433] width 57 height 26
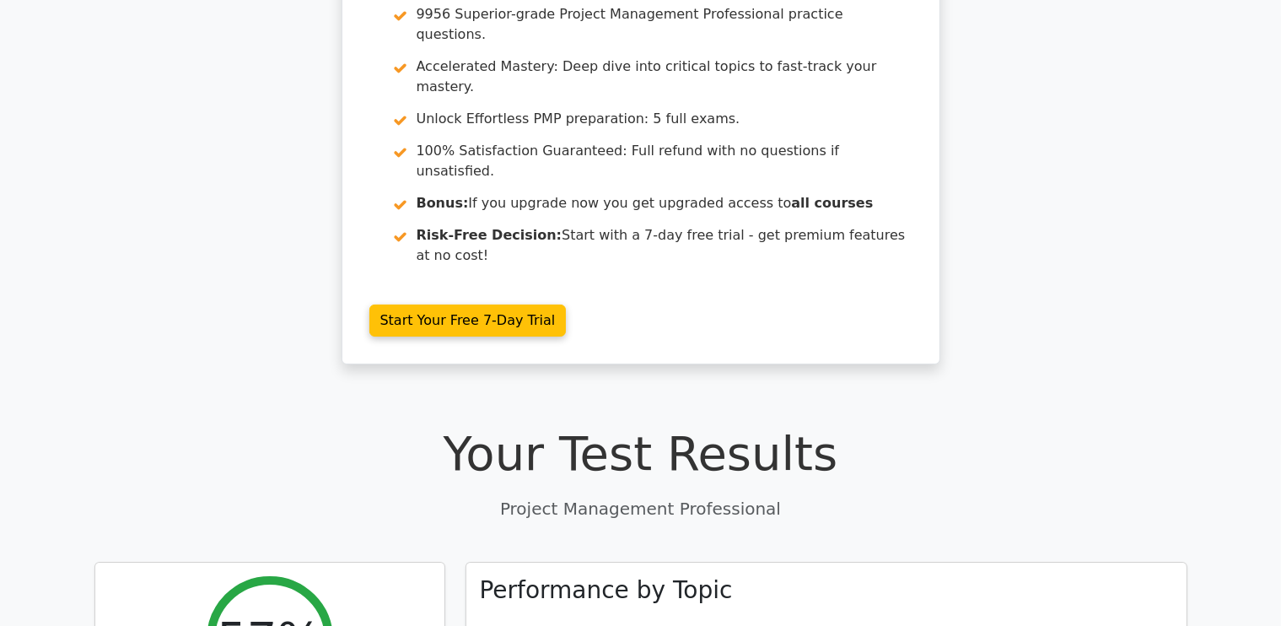
scroll to position [199, 0]
click at [1043, 117] on div "Go Premium Project Management Professional Preparation Package (2025) Earn 35 P…" at bounding box center [640, 126] width 1281 height 516
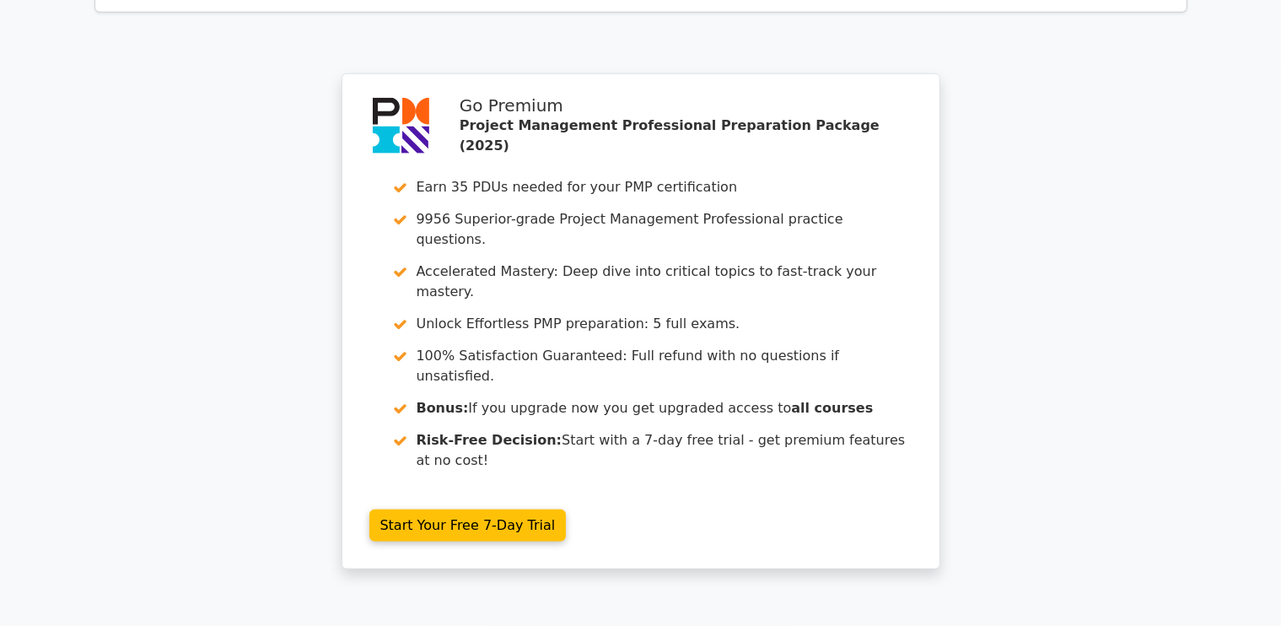
scroll to position [1977, 0]
